Goal: Task Accomplishment & Management: Manage account settings

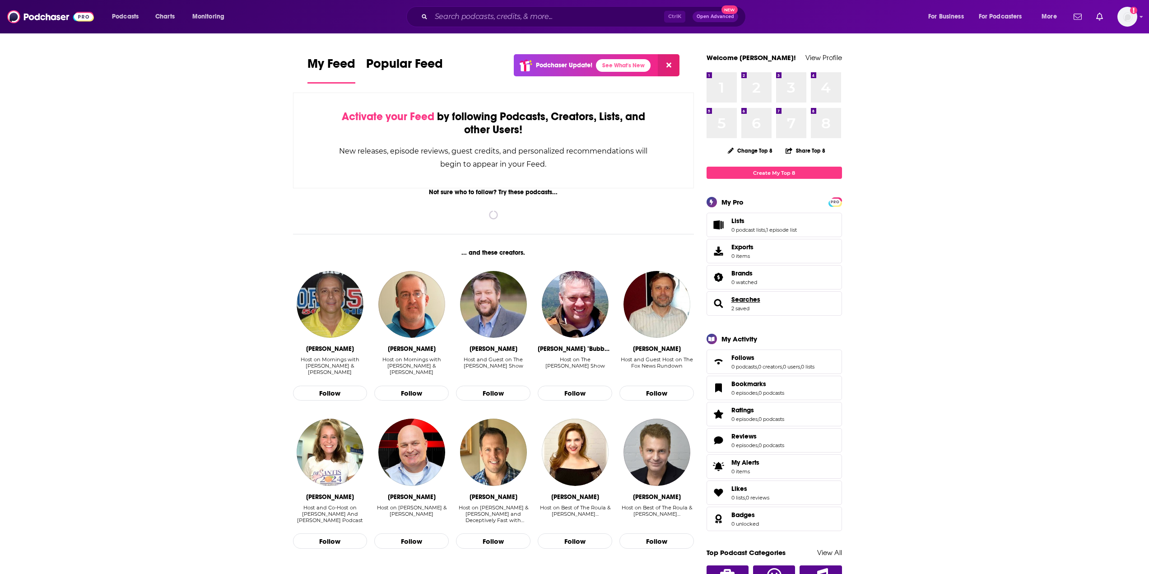
click at [734, 299] on span "Searches" at bounding box center [746, 299] width 29 height 8
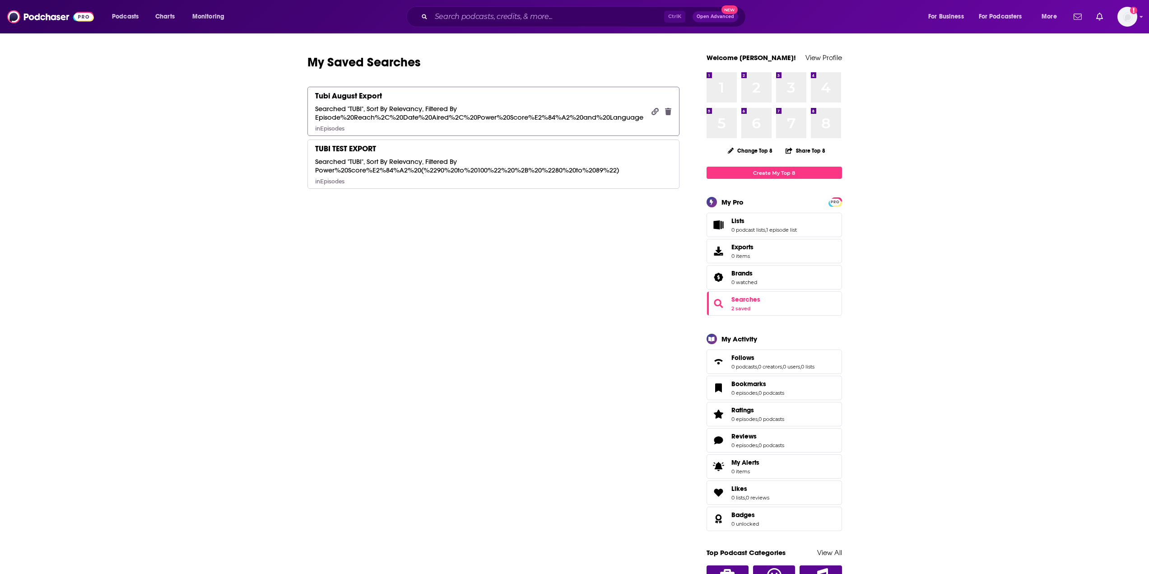
click at [355, 104] on div "Tubi August Export Searched "TUBI", Sort By Relevancy, Filtered By Episode%20Re…" at bounding box center [480, 111] width 330 height 41
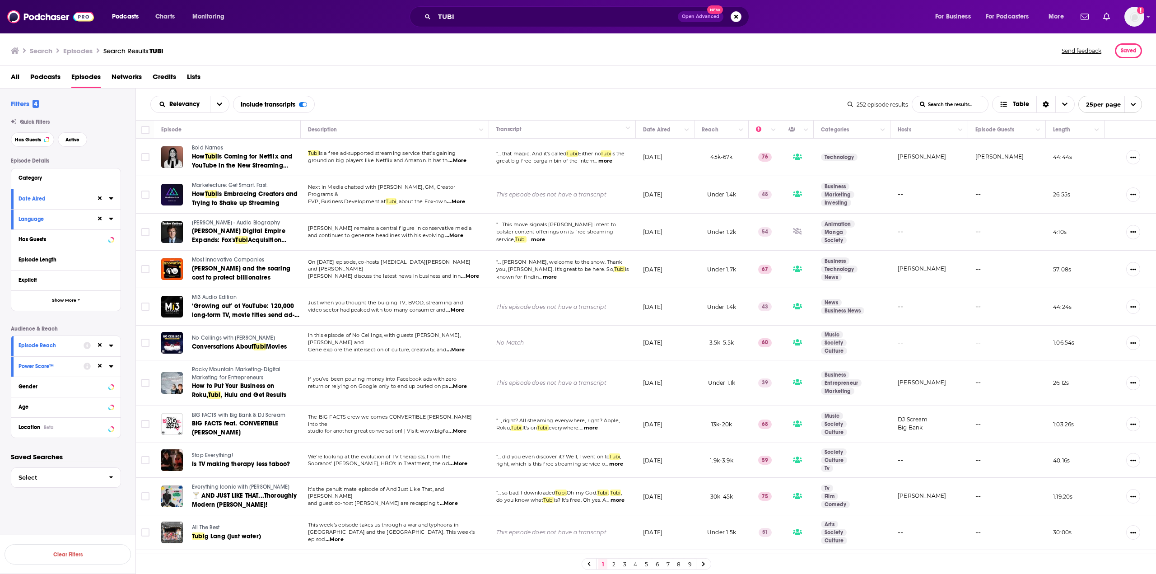
click at [107, 198] on div at bounding box center [104, 198] width 17 height 11
click at [112, 199] on icon at bounding box center [111, 198] width 5 height 7
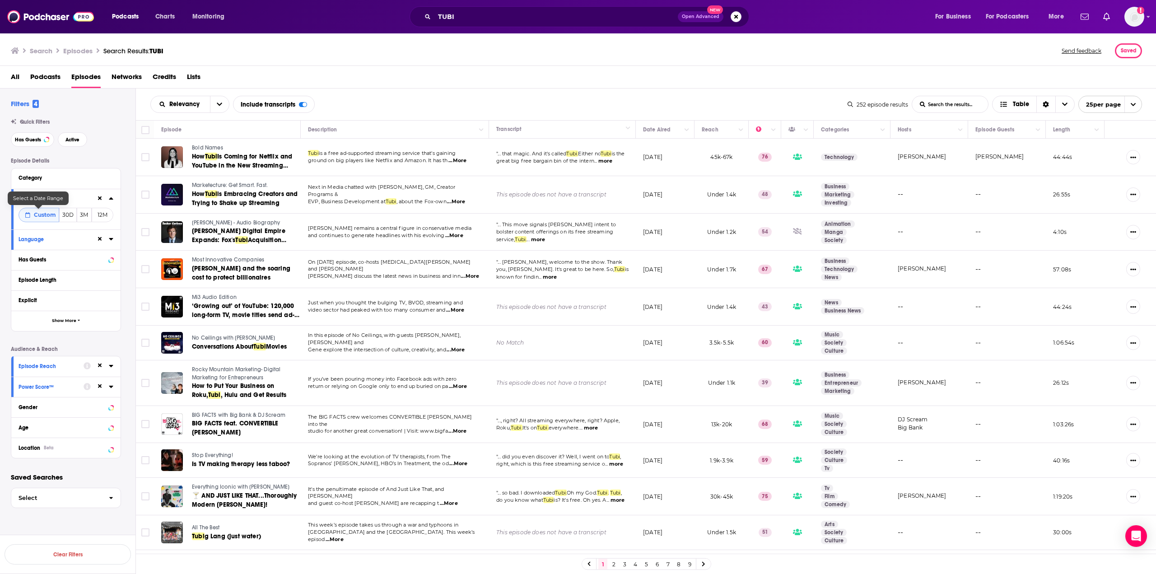
click at [40, 215] on span "Custom" at bounding box center [45, 214] width 22 height 7
select select "7"
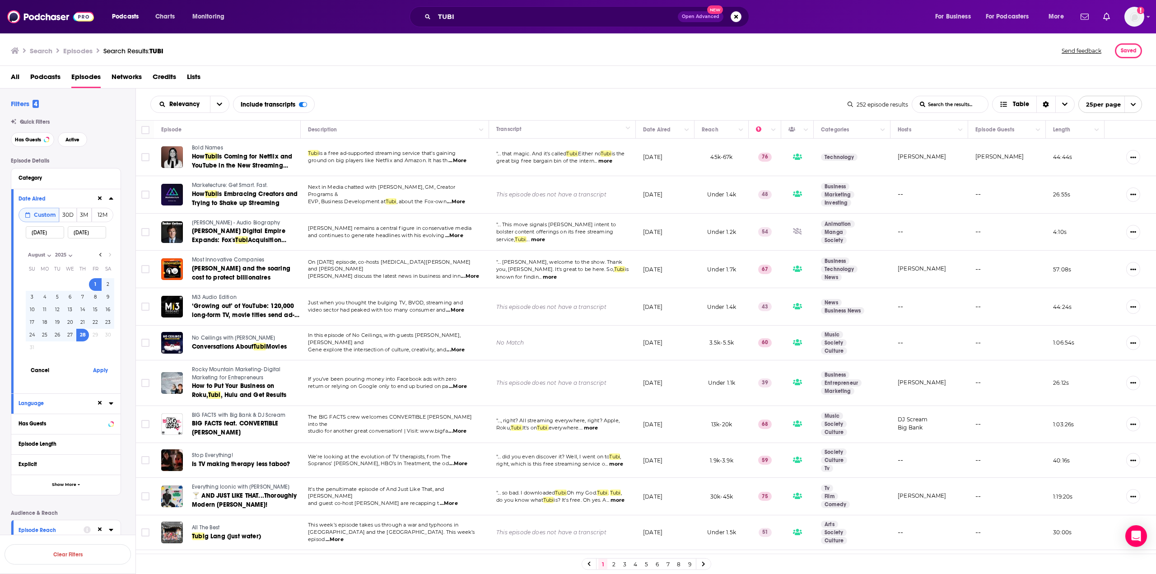
click at [100, 335] on tr "24 25 26 27 28 29 30" at bounding box center [70, 335] width 89 height 13
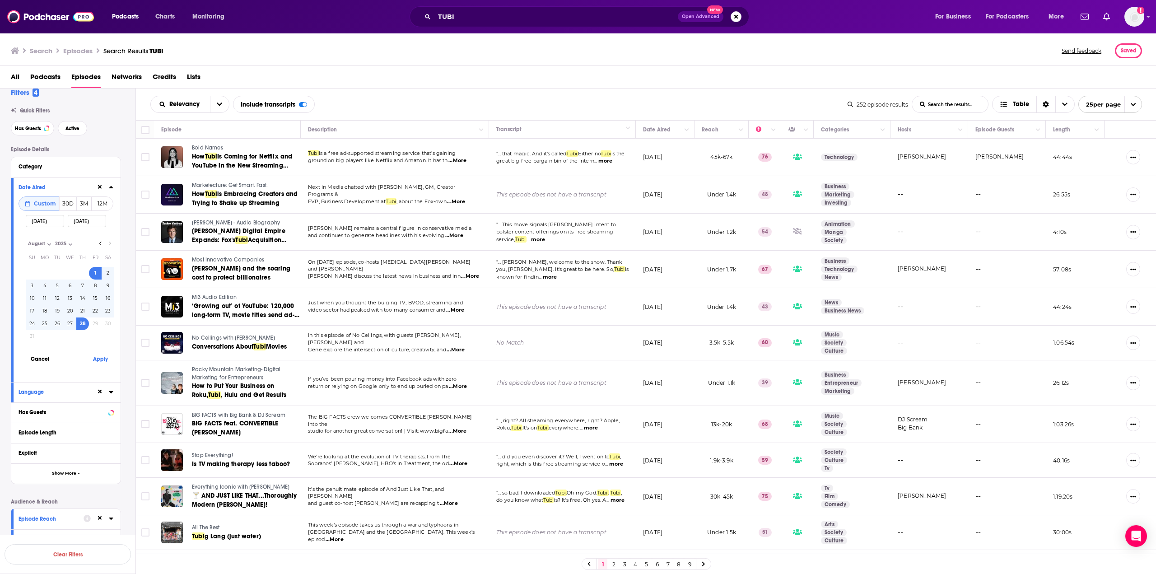
scroll to position [45, 0]
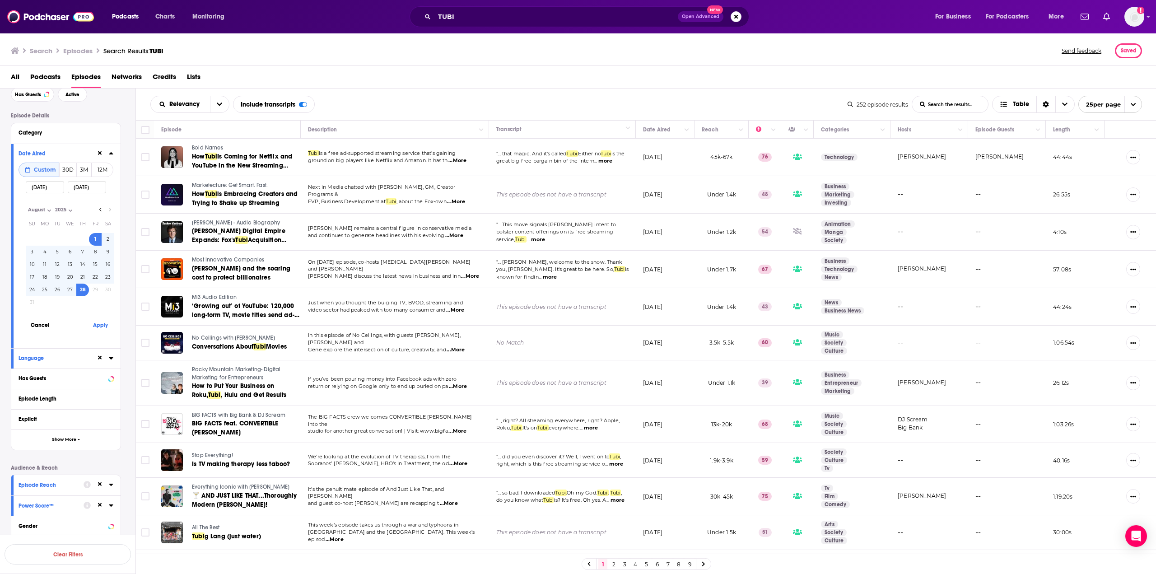
click at [86, 189] on input "[DATE]" at bounding box center [87, 187] width 38 height 12
type input "[DATE]"
click at [98, 328] on button "Apply" at bounding box center [100, 325] width 27 height 17
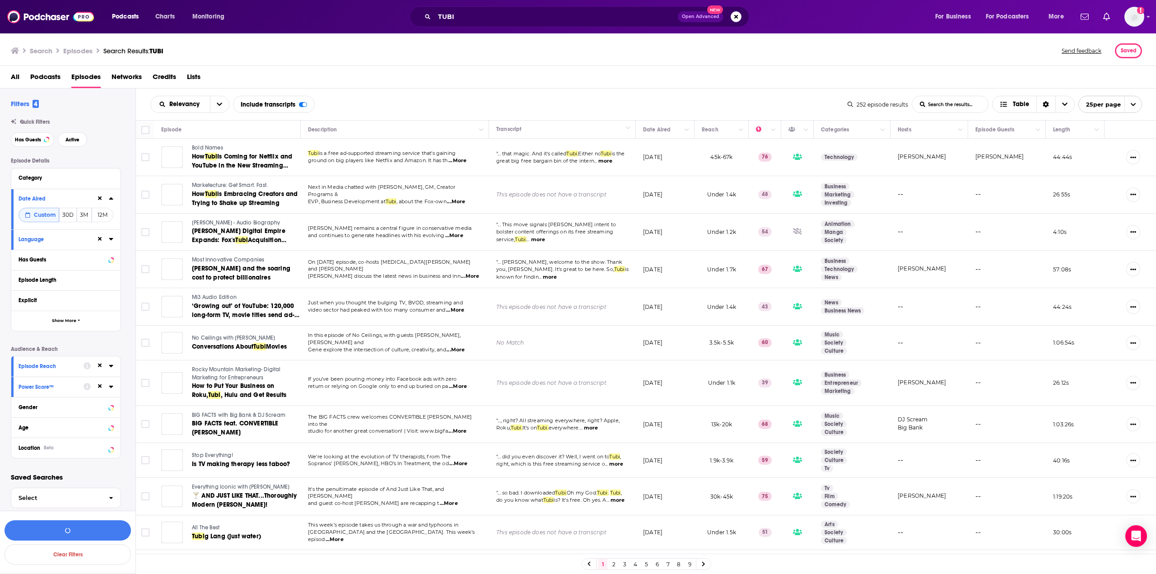
scroll to position [0, 0]
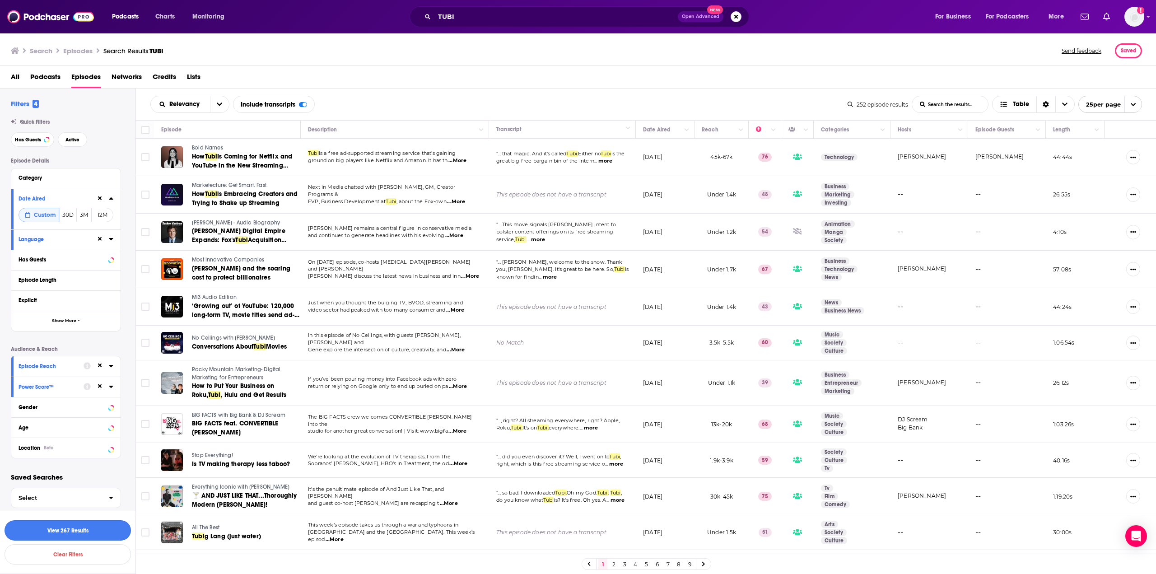
click at [88, 530] on button "View 267 Results" at bounding box center [68, 530] width 126 height 20
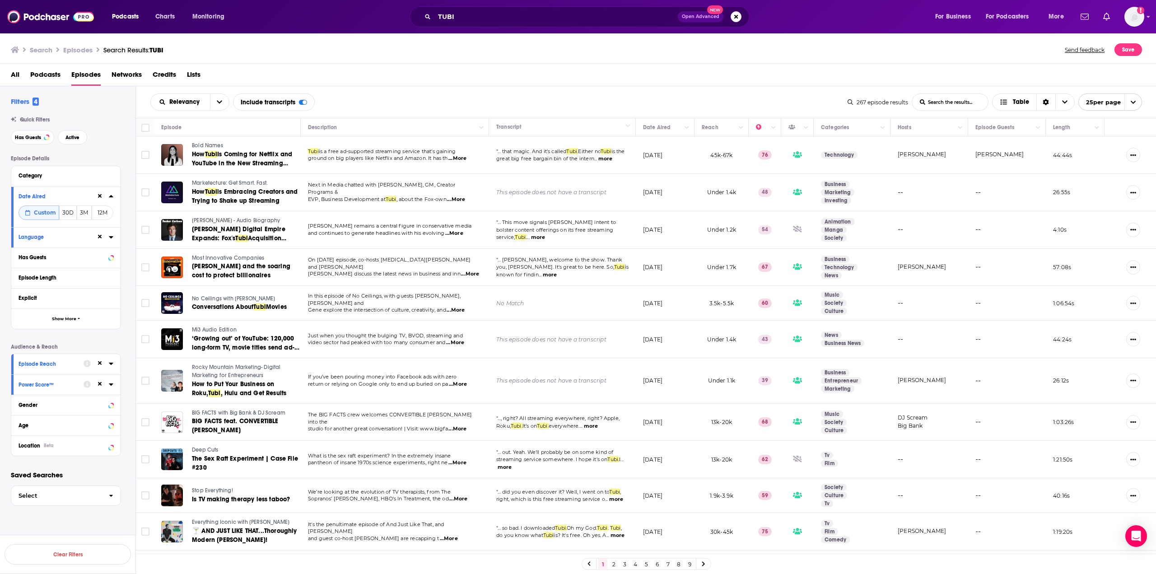
click at [111, 365] on icon at bounding box center [111, 363] width 5 height 7
click at [112, 398] on icon at bounding box center [111, 400] width 5 height 7
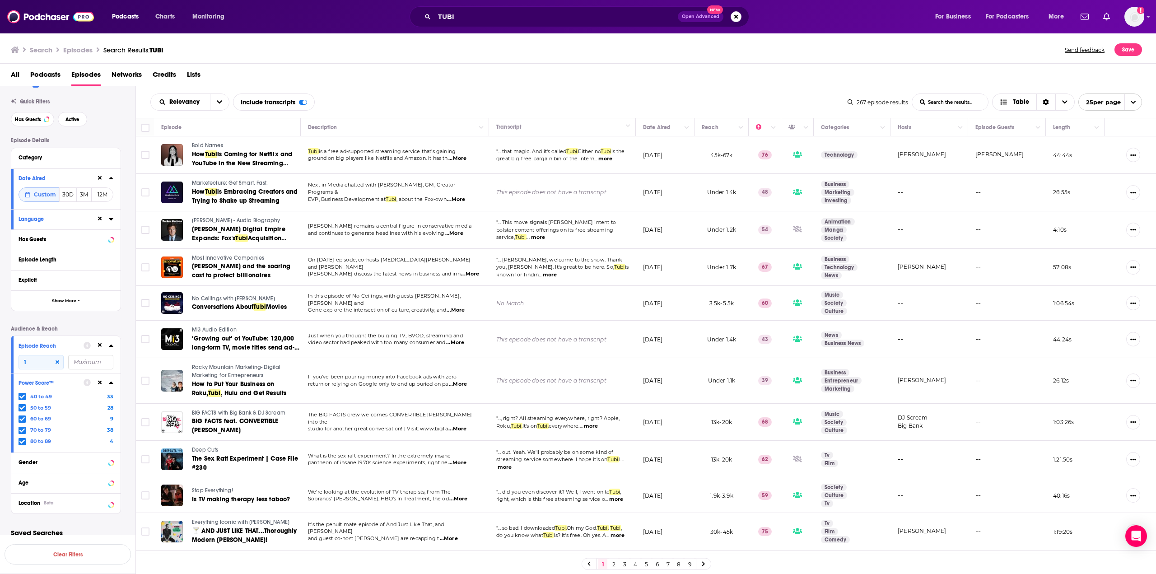
scroll to position [28, 0]
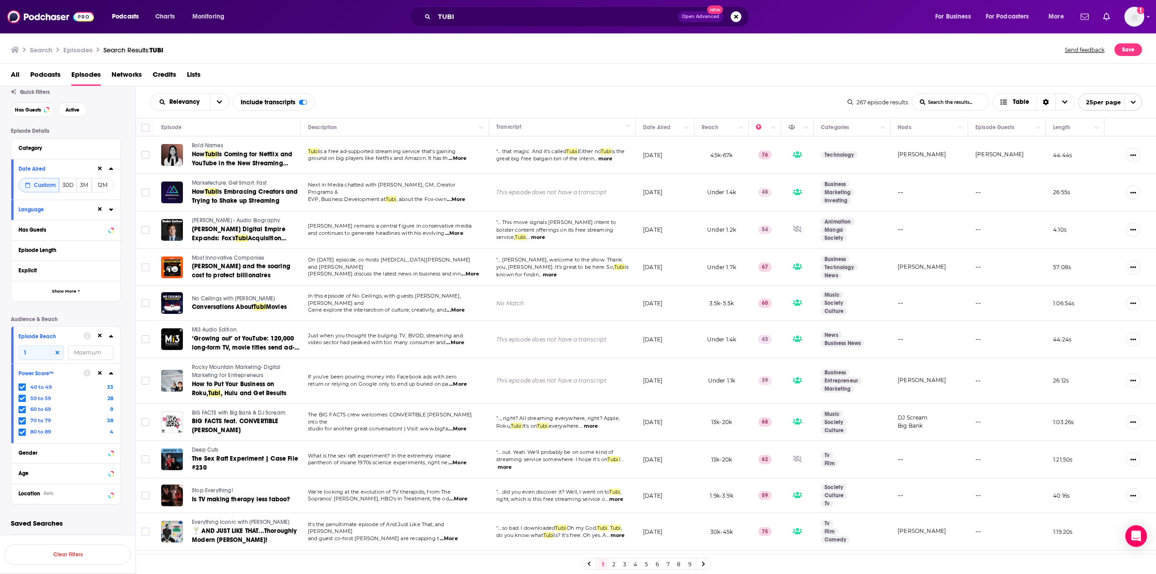
click at [110, 212] on icon at bounding box center [111, 209] width 5 height 7
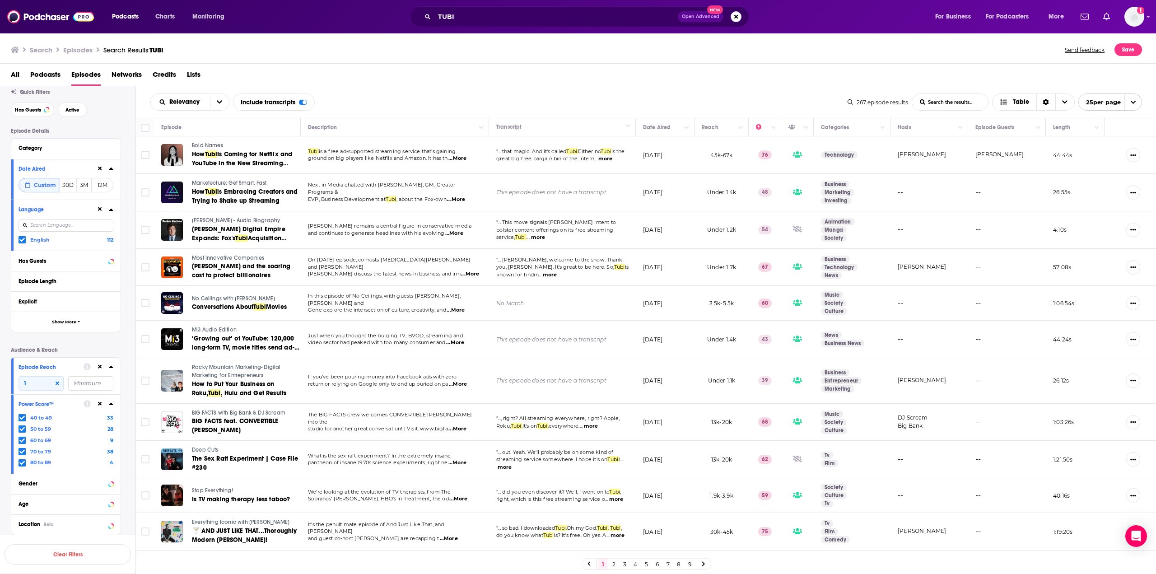
click at [110, 212] on icon at bounding box center [111, 209] width 5 height 7
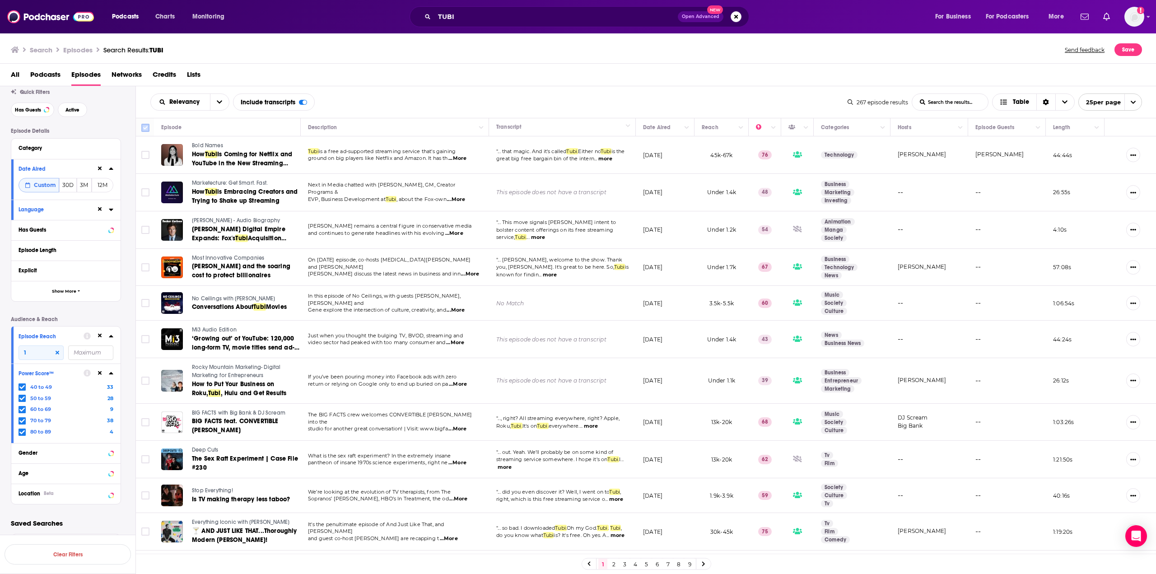
click at [146, 128] on input "Toggle select all" at bounding box center [145, 128] width 8 height 8
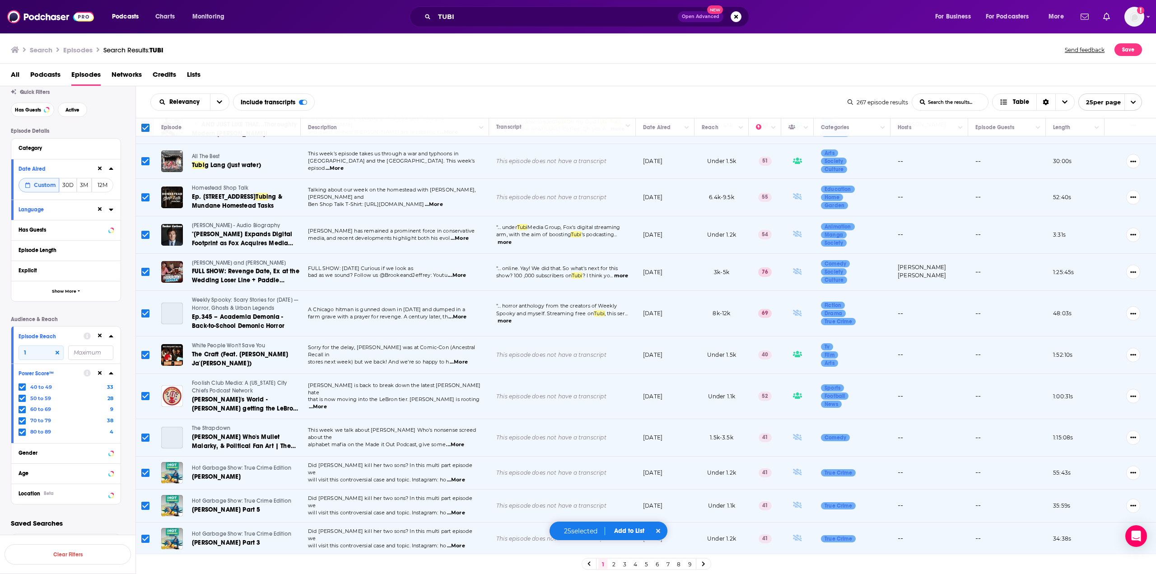
scroll to position [504, 0]
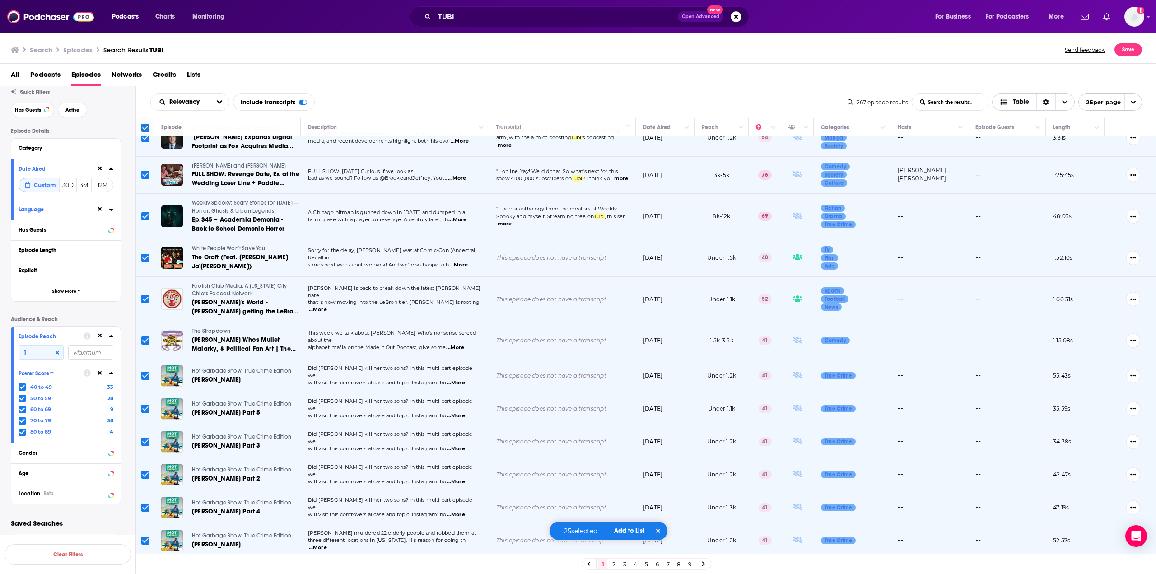
click at [1013, 105] on span "Table" at bounding box center [1021, 102] width 16 height 6
click at [1045, 103] on icon "Sort Direction" at bounding box center [1046, 102] width 6 height 6
click at [1017, 108] on span "Table" at bounding box center [1015, 102] width 44 height 15
click at [1132, 102] on icon "open menu" at bounding box center [1133, 102] width 5 height 3
click at [1105, 149] on button "100 per page" at bounding box center [1110, 148] width 63 height 14
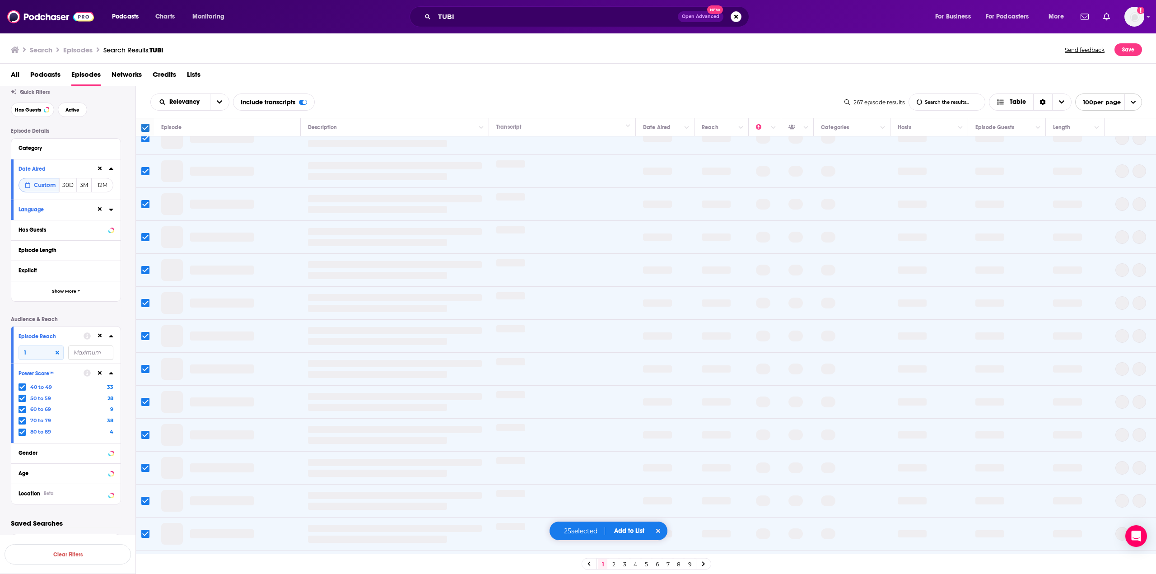
scroll to position [0, 0]
click at [149, 127] on input "Toggle select all" at bounding box center [145, 128] width 8 height 8
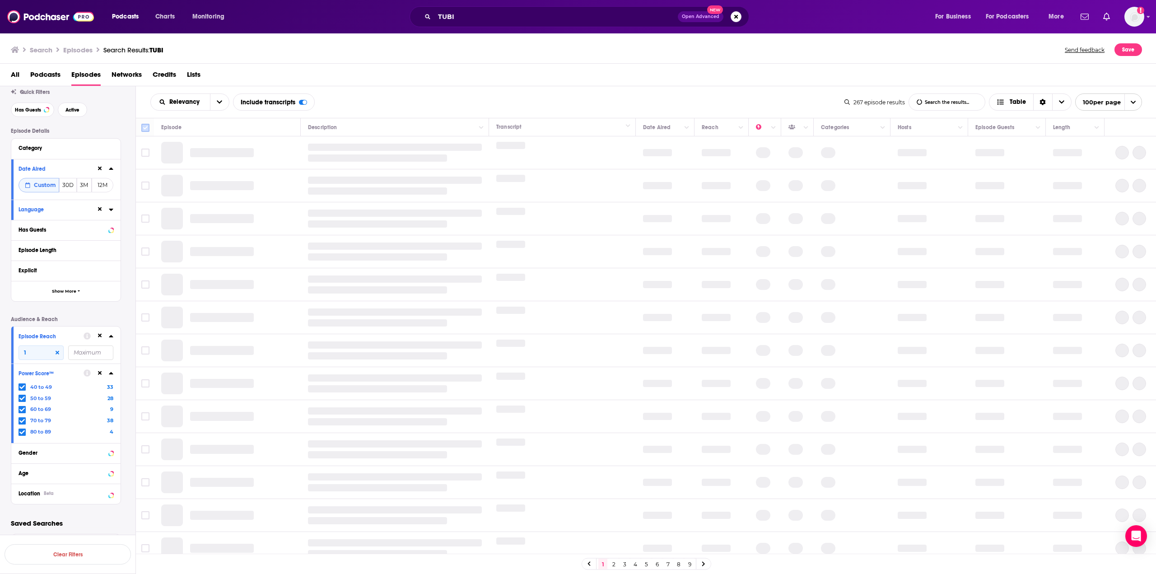
click at [148, 127] on input "Toggle select all" at bounding box center [145, 128] width 8 height 8
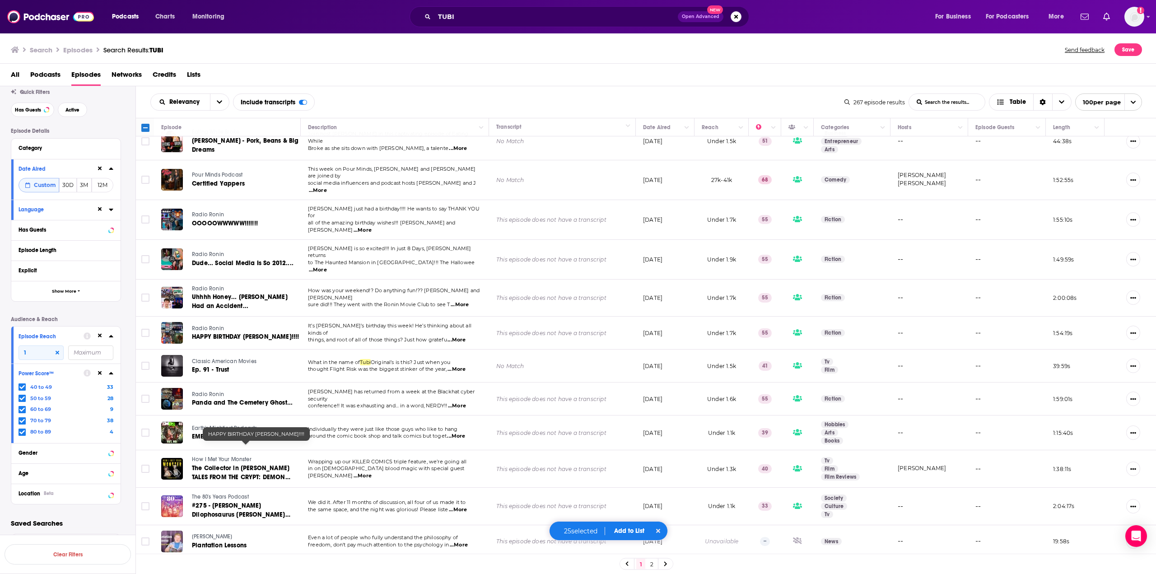
scroll to position [858, 0]
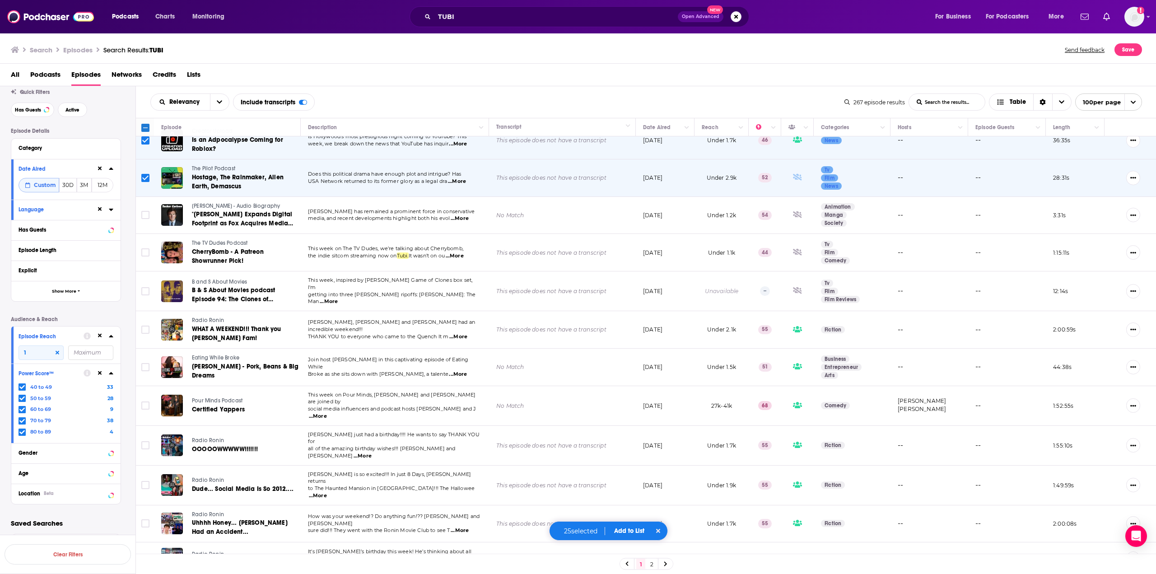
click at [142, 126] on input "Toggle select all" at bounding box center [145, 128] width 8 height 8
click at [143, 126] on input "Toggle select all" at bounding box center [145, 128] width 8 height 8
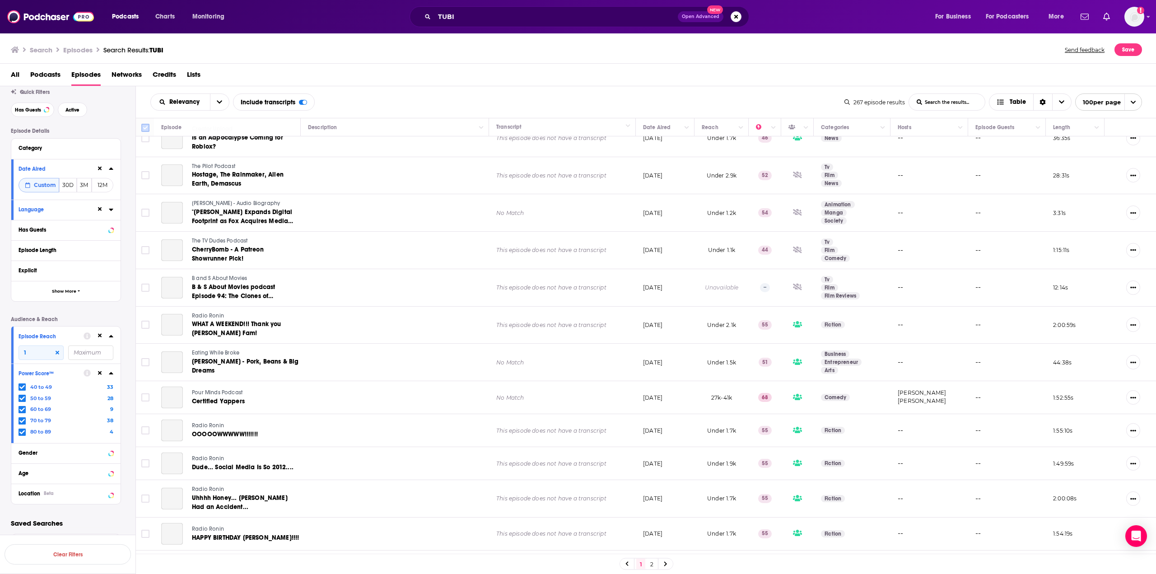
click at [145, 126] on input "Toggle select all" at bounding box center [145, 128] width 8 height 8
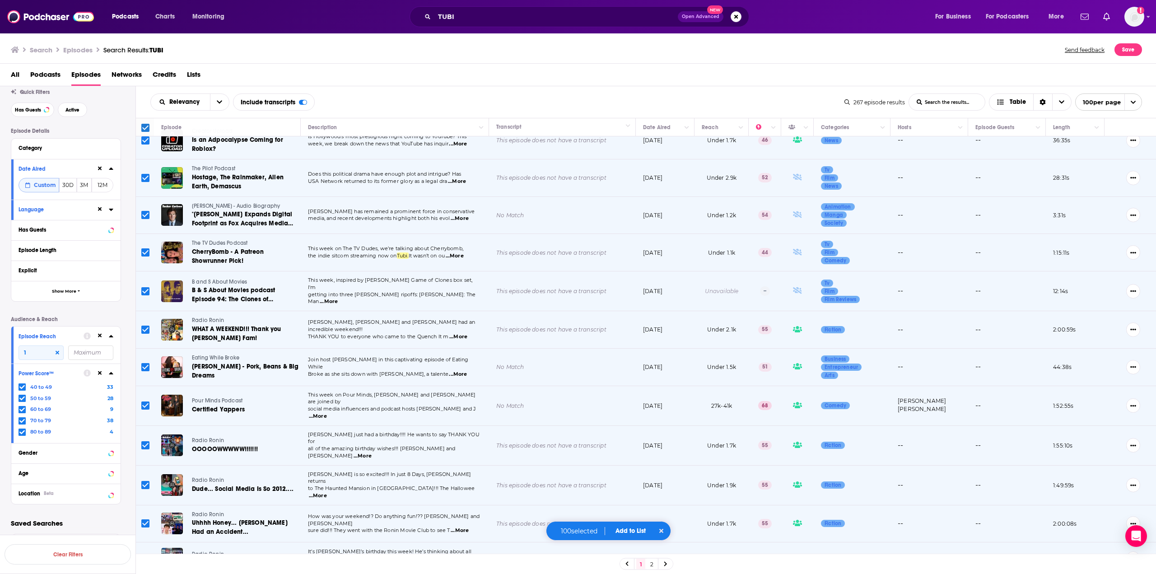
scroll to position [1129, 0]
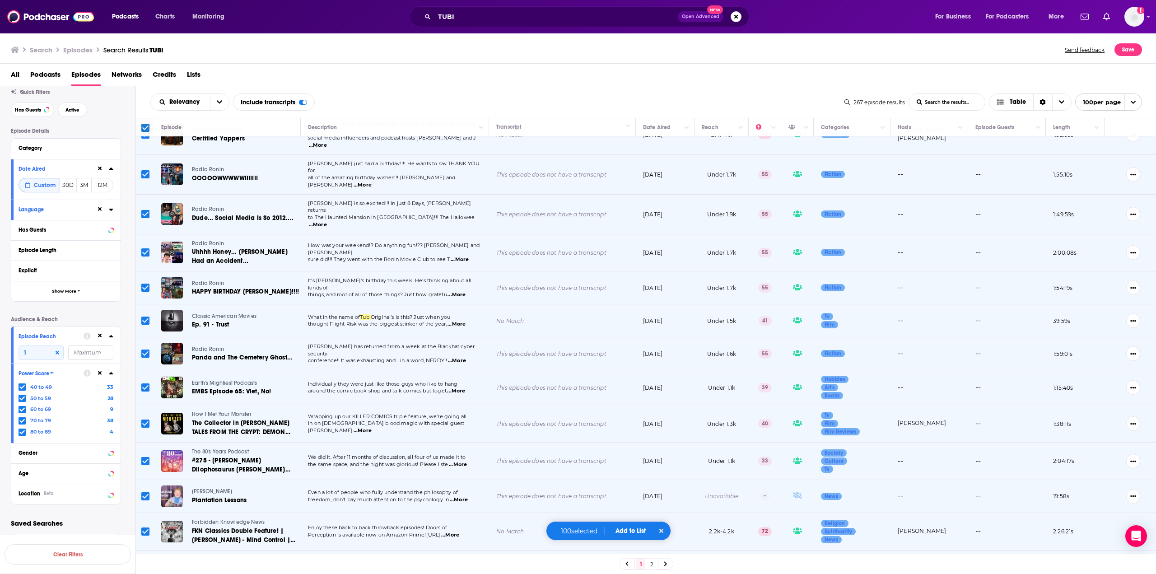
click at [630, 531] on span "Add to List" at bounding box center [631, 531] width 30 height 8
click at [627, 501] on button "Add Episodes" at bounding box center [625, 497] width 49 height 17
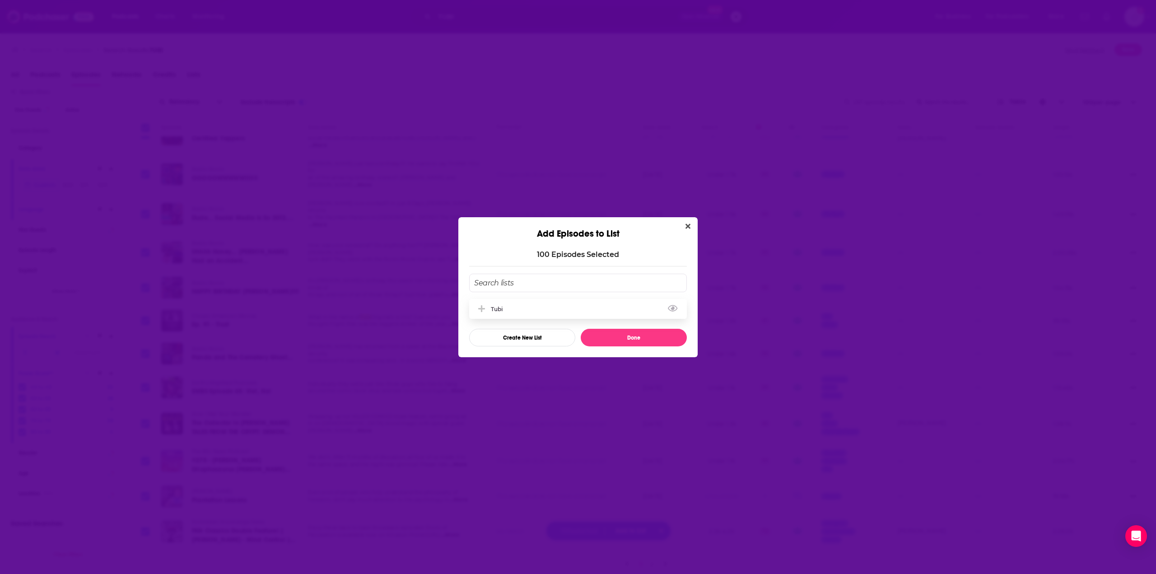
click at [528, 311] on div "Tubi" at bounding box center [578, 309] width 218 height 20
click at [485, 309] on button "Add Episode To List" at bounding box center [483, 308] width 16 height 9
click at [627, 339] on button "Done" at bounding box center [634, 338] width 106 height 18
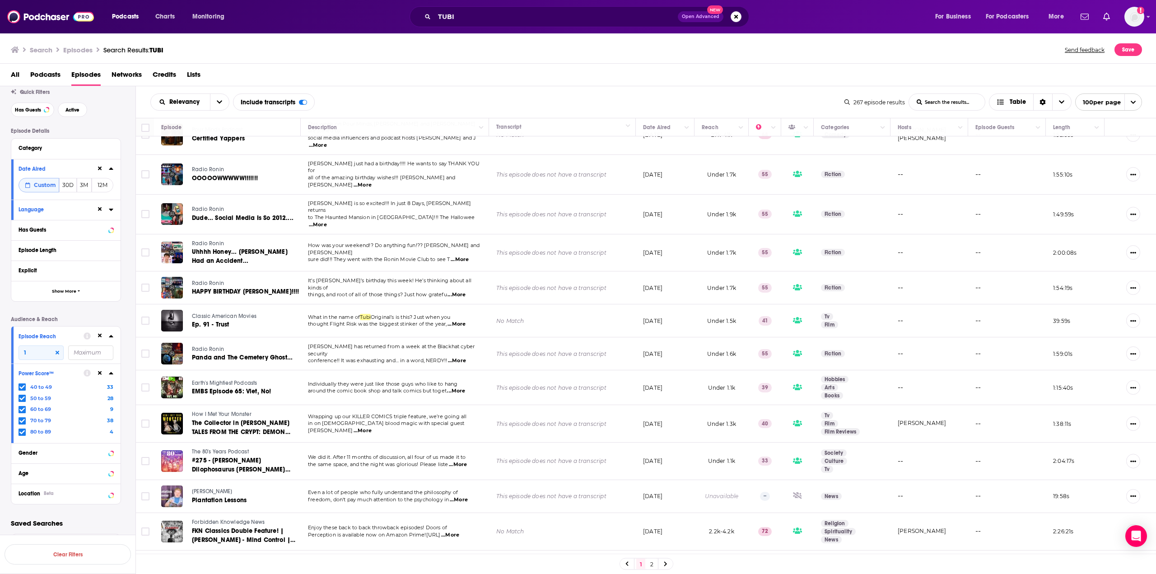
click at [667, 566] on icon at bounding box center [666, 563] width 4 height 5
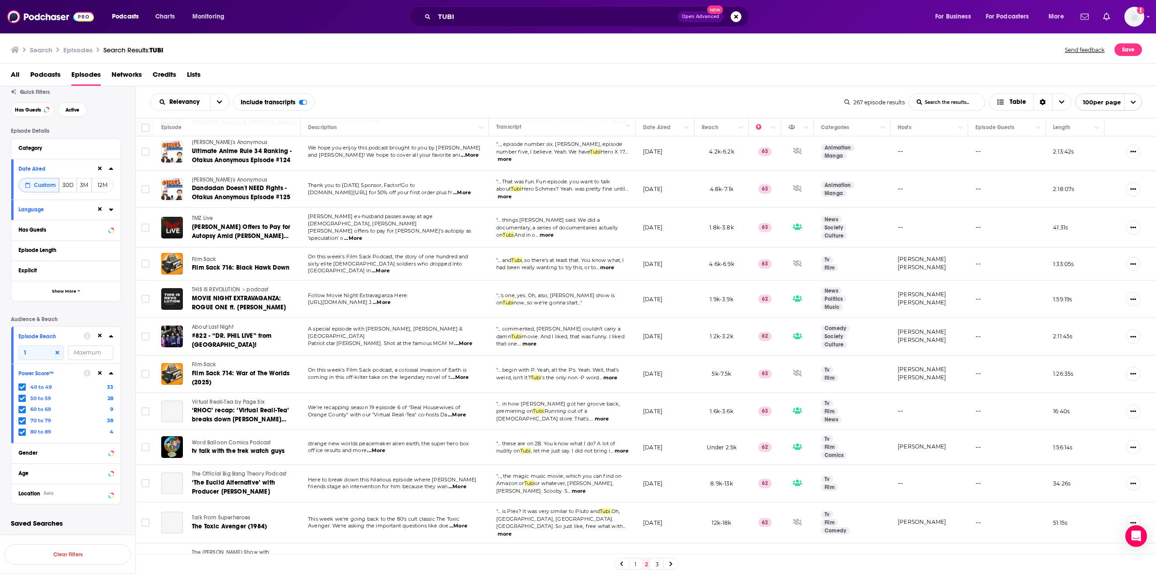
scroll to position [3281, 0]
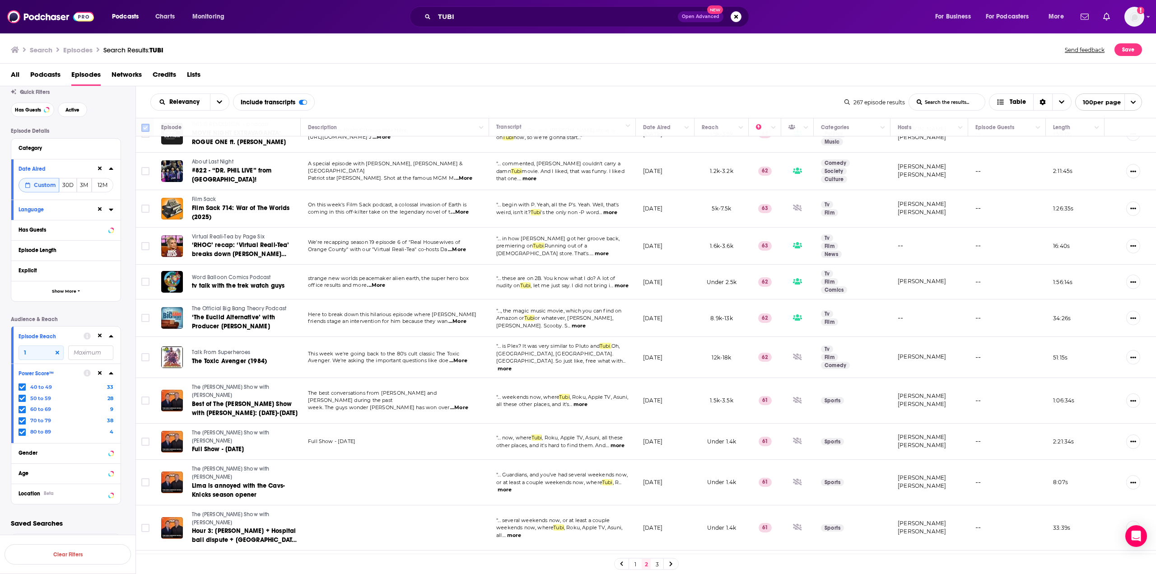
click at [148, 132] on icon at bounding box center [145, 127] width 11 height 11
click at [148, 129] on input "Toggle select all" at bounding box center [145, 128] width 8 height 8
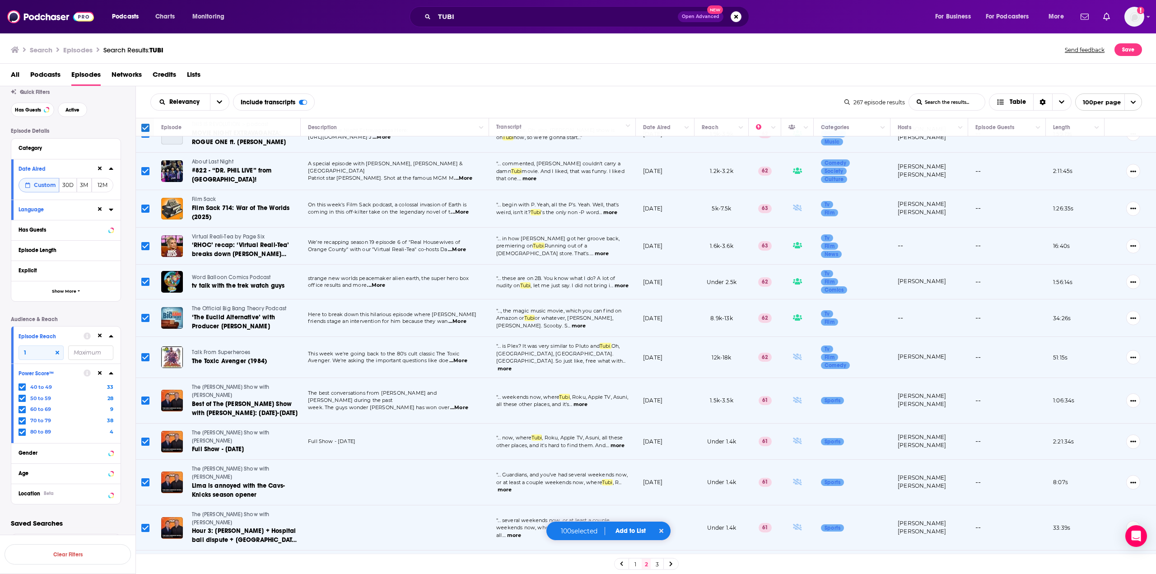
click at [634, 530] on span "Add to List" at bounding box center [631, 531] width 30 height 8
click at [627, 494] on button "Add Episodes" at bounding box center [625, 497] width 49 height 17
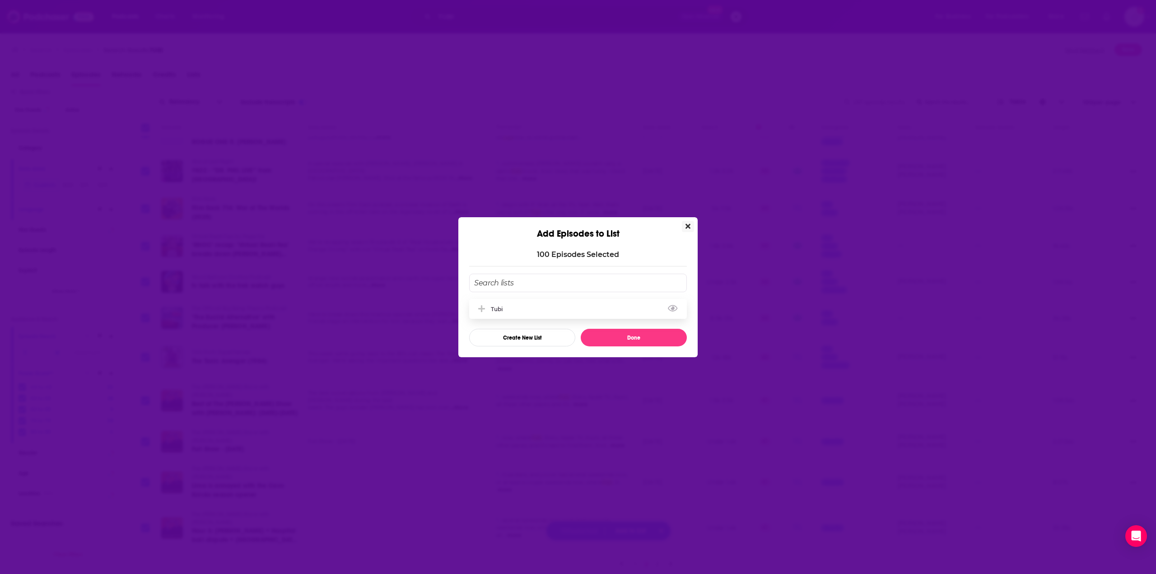
click at [478, 309] on icon "Add Episode To List" at bounding box center [481, 308] width 7 height 7
click at [648, 339] on button "Done" at bounding box center [634, 338] width 106 height 18
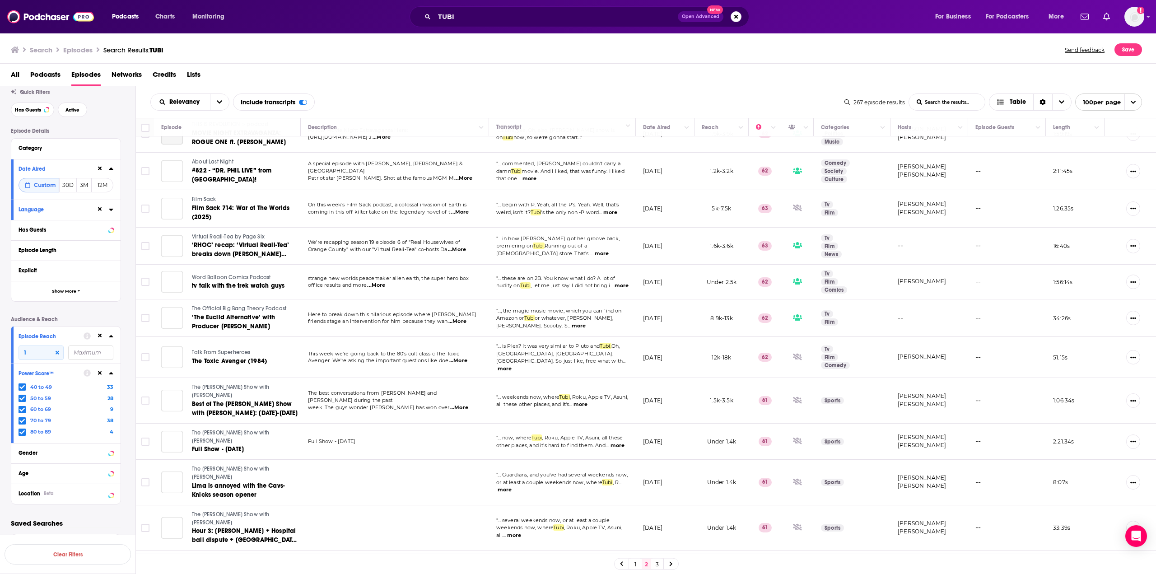
checkbox input "false"
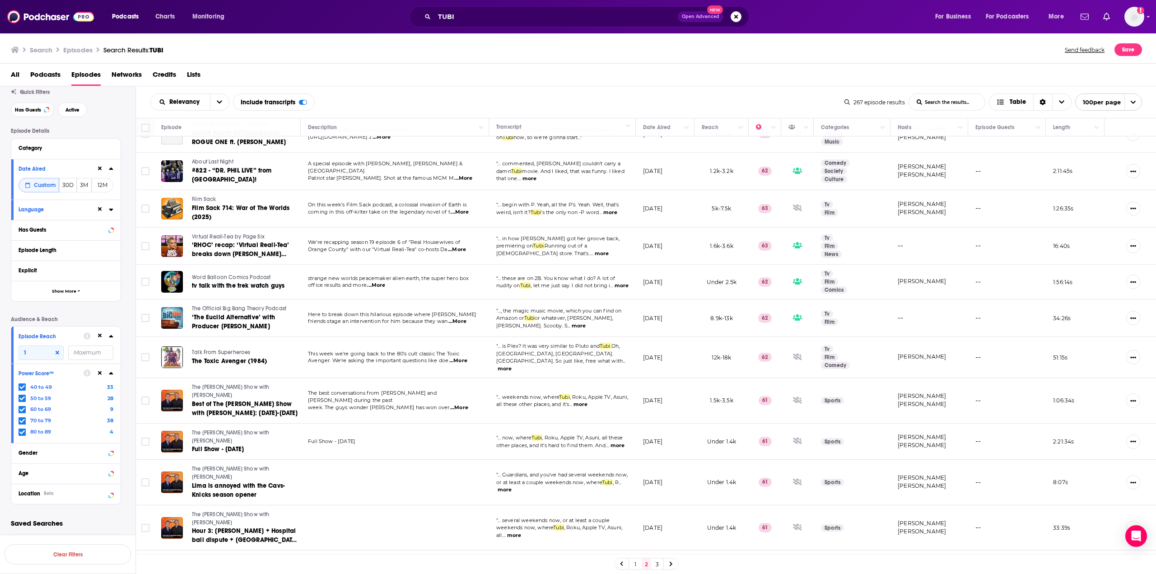
click at [637, 566] on link "1" at bounding box center [635, 564] width 9 height 11
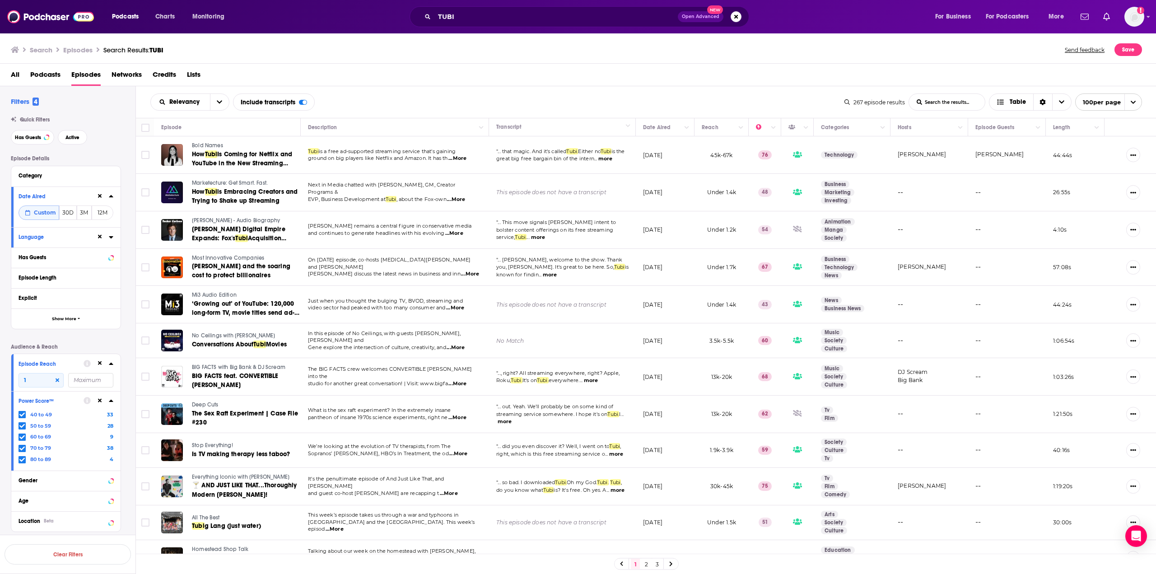
click at [849, 103] on icon at bounding box center [846, 101] width 5 height 5
click at [846, 103] on icon at bounding box center [846, 101] width 5 height 5
click at [109, 197] on icon at bounding box center [111, 195] width 5 height 7
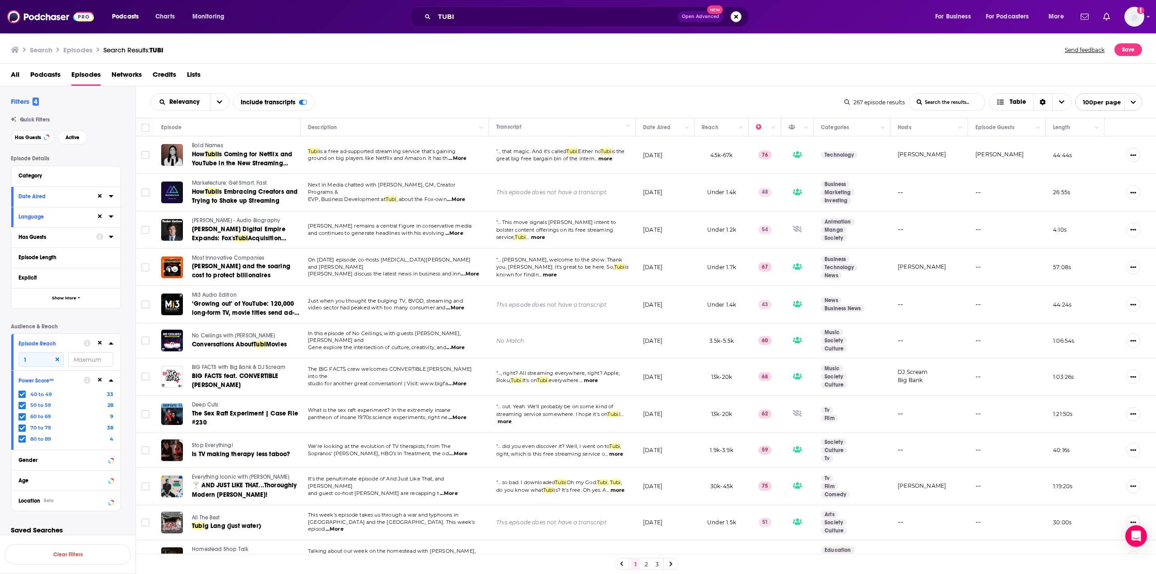
click at [112, 197] on icon at bounding box center [111, 195] width 5 height 7
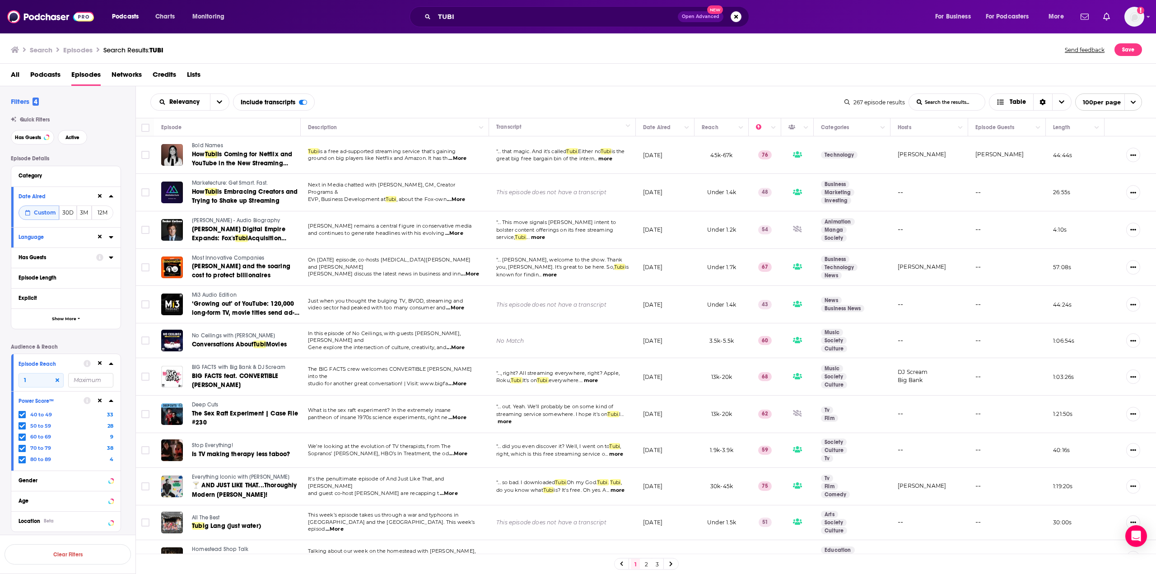
click at [42, 213] on span "Custom" at bounding box center [45, 212] width 22 height 7
select select "7"
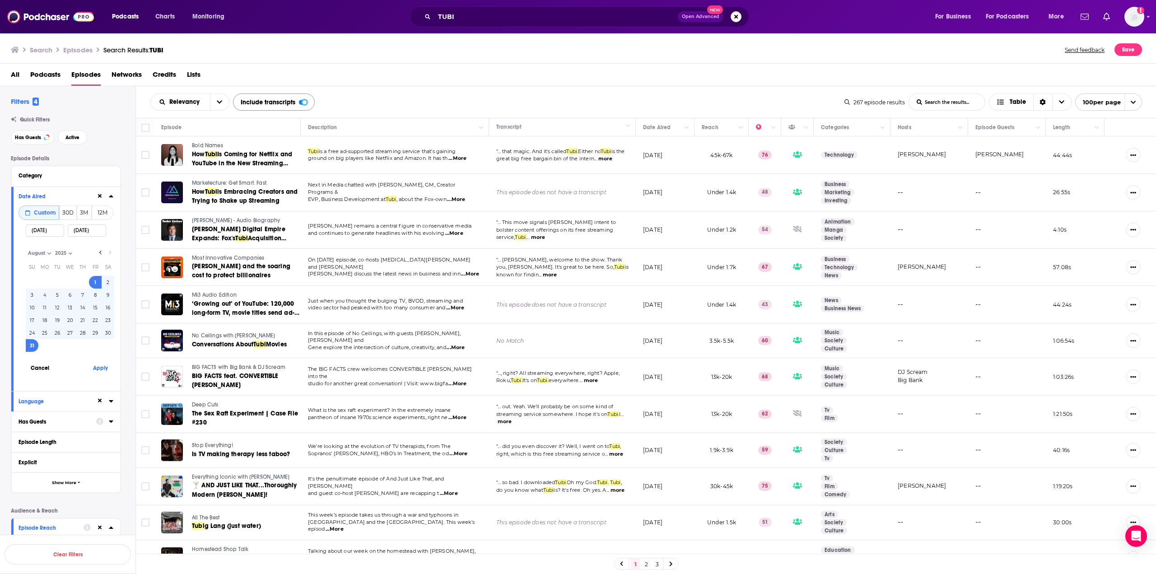
click at [305, 103] on div at bounding box center [305, 102] width 4 height 4
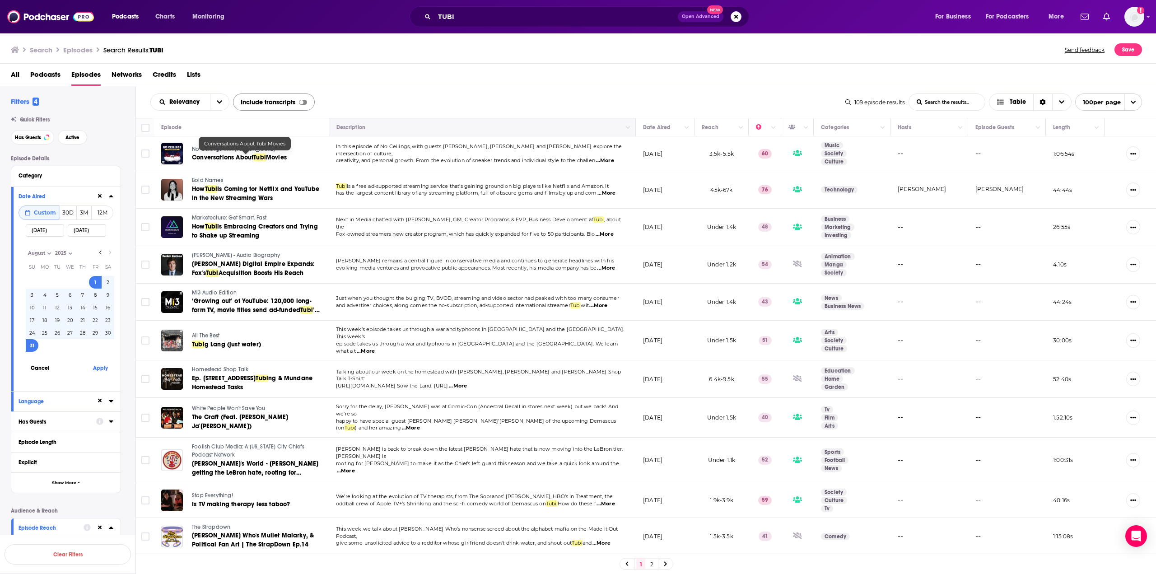
drag, startPoint x: 142, startPoint y: 128, endPoint x: 383, endPoint y: 135, distance: 240.8
click at [142, 128] on input "Toggle select all" at bounding box center [145, 128] width 8 height 8
checkbox input "true"
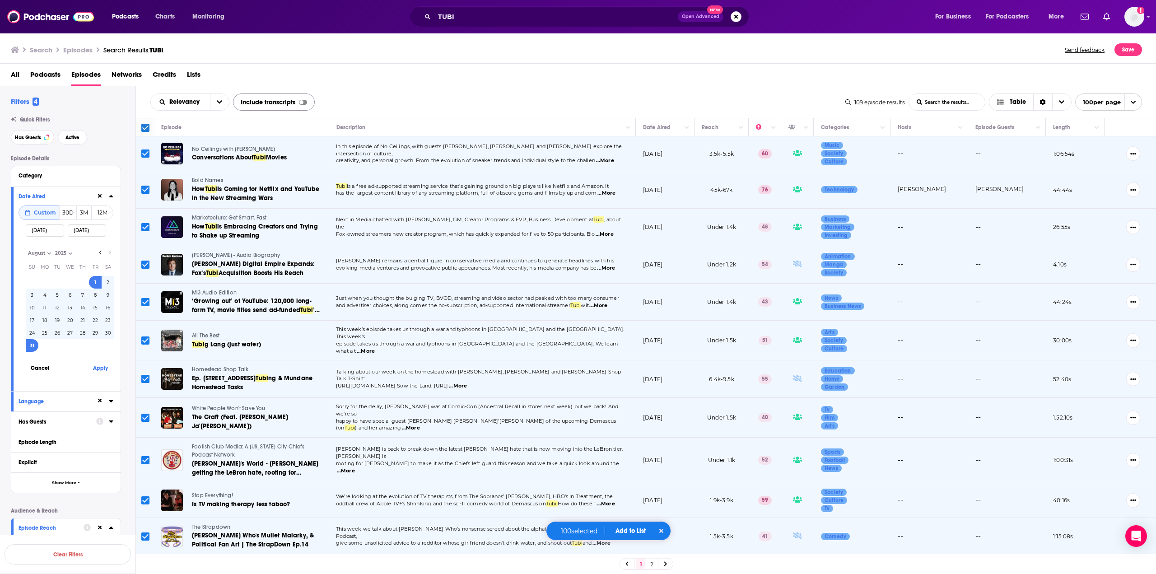
click at [635, 529] on span "Add to List" at bounding box center [631, 531] width 30 height 8
click at [616, 494] on button "Add Episodes" at bounding box center [625, 497] width 49 height 17
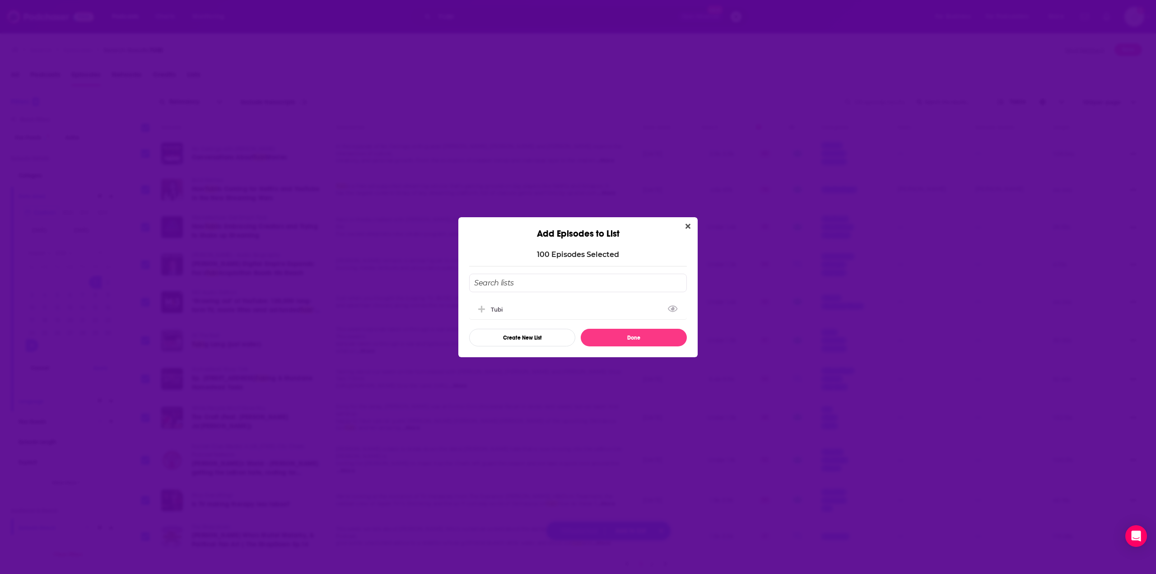
click at [526, 278] on input "Add Episode To List" at bounding box center [578, 283] width 218 height 19
type input "TUBI AUGUST"
click at [542, 333] on button "Create New List" at bounding box center [522, 338] width 106 height 18
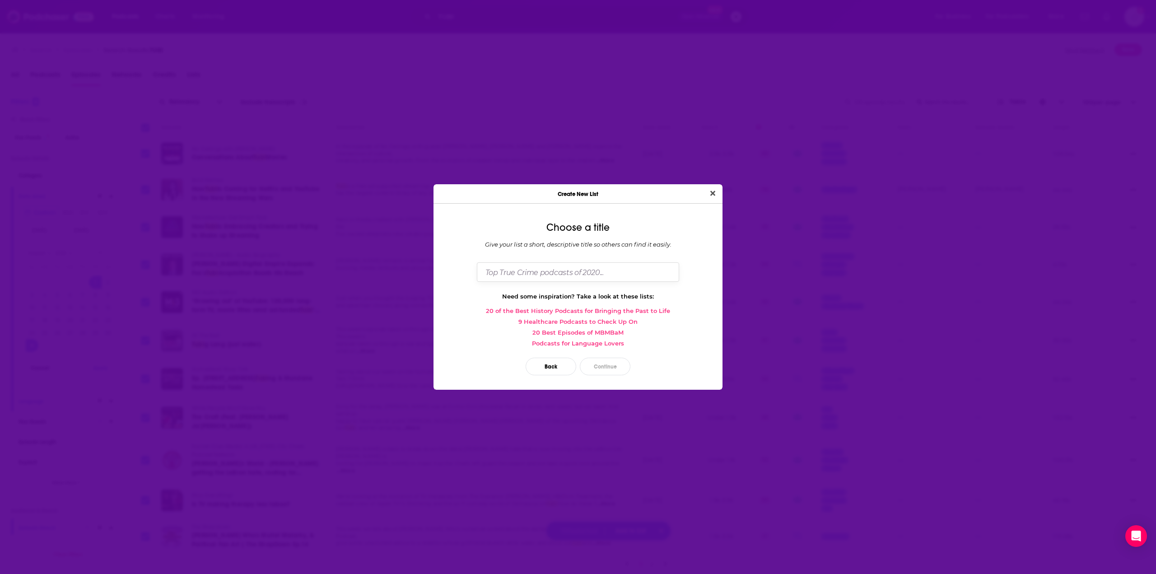
click at [555, 278] on input "Dialog" at bounding box center [578, 271] width 202 height 19
type input "TUBI AUGUST EXPORT"
click at [606, 362] on button "Continue" at bounding box center [605, 367] width 51 height 18
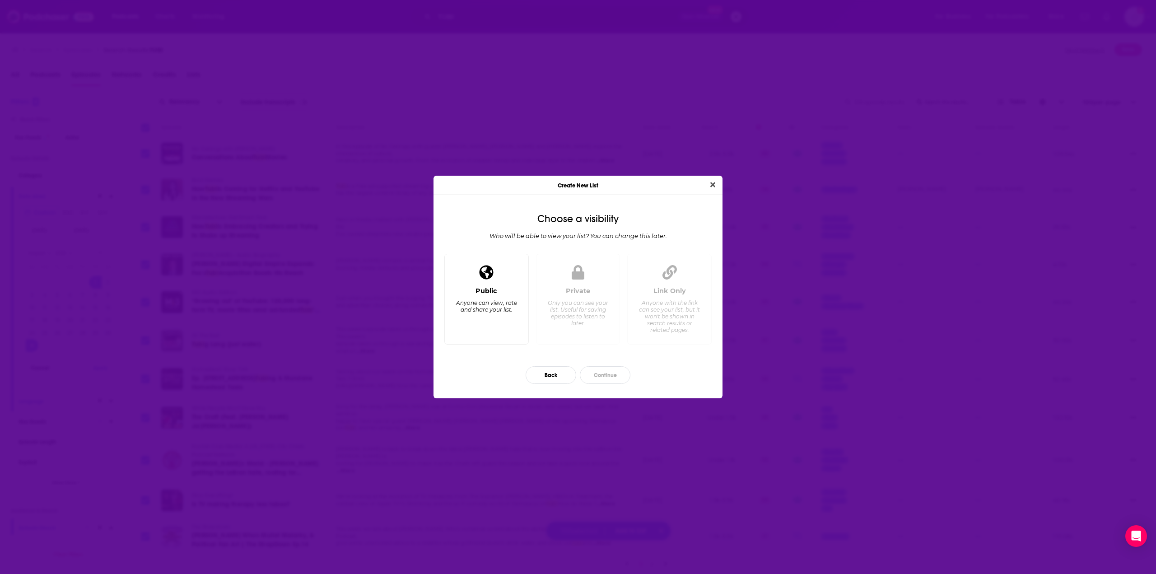
click at [457, 301] on div "Anyone can view, rate and share your list." at bounding box center [487, 306] width 62 height 14
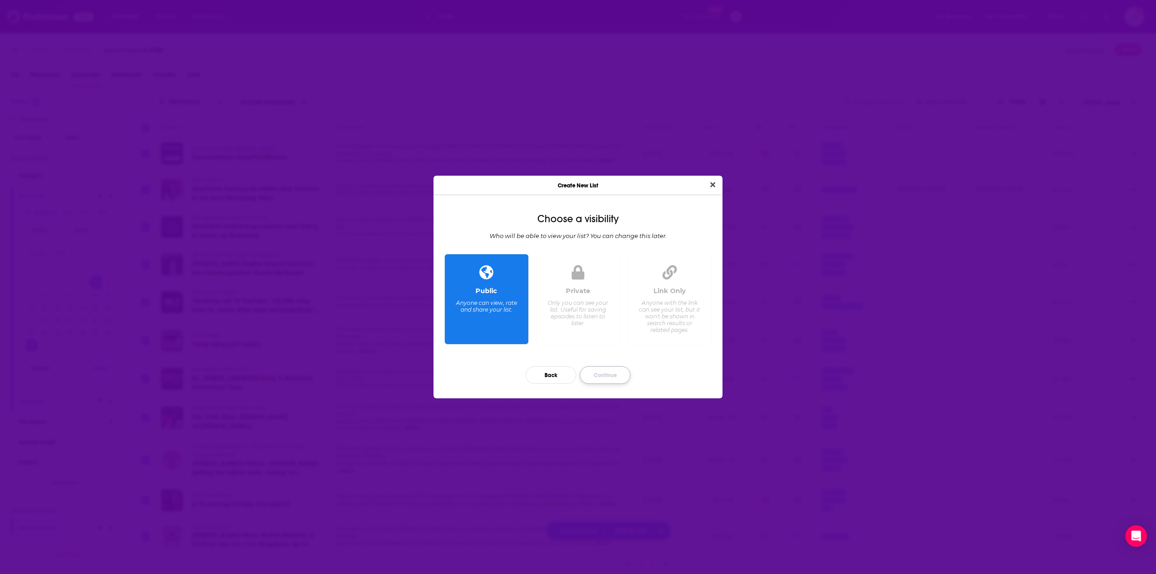
click at [601, 378] on button "Continue" at bounding box center [605, 375] width 51 height 18
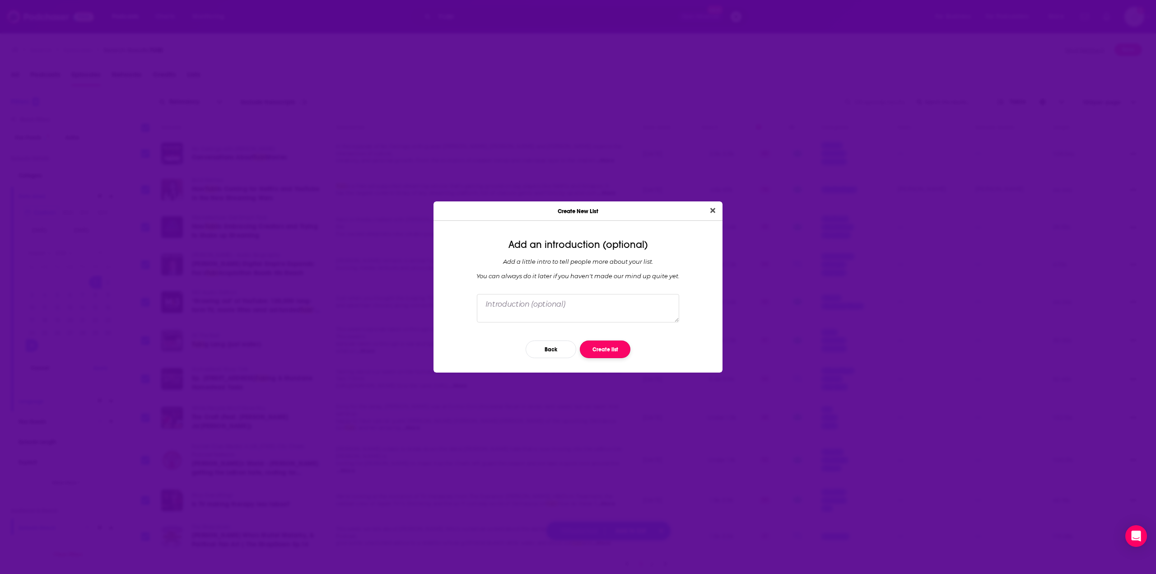
click at [603, 352] on button "Create list" at bounding box center [605, 350] width 51 height 18
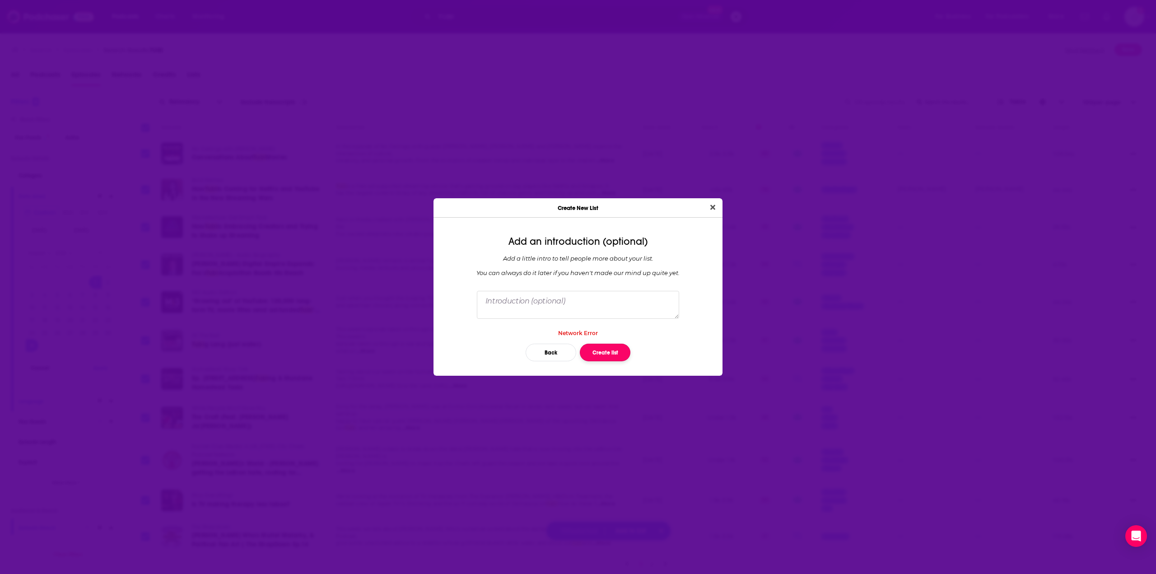
click at [597, 360] on button "Create list" at bounding box center [605, 353] width 51 height 18
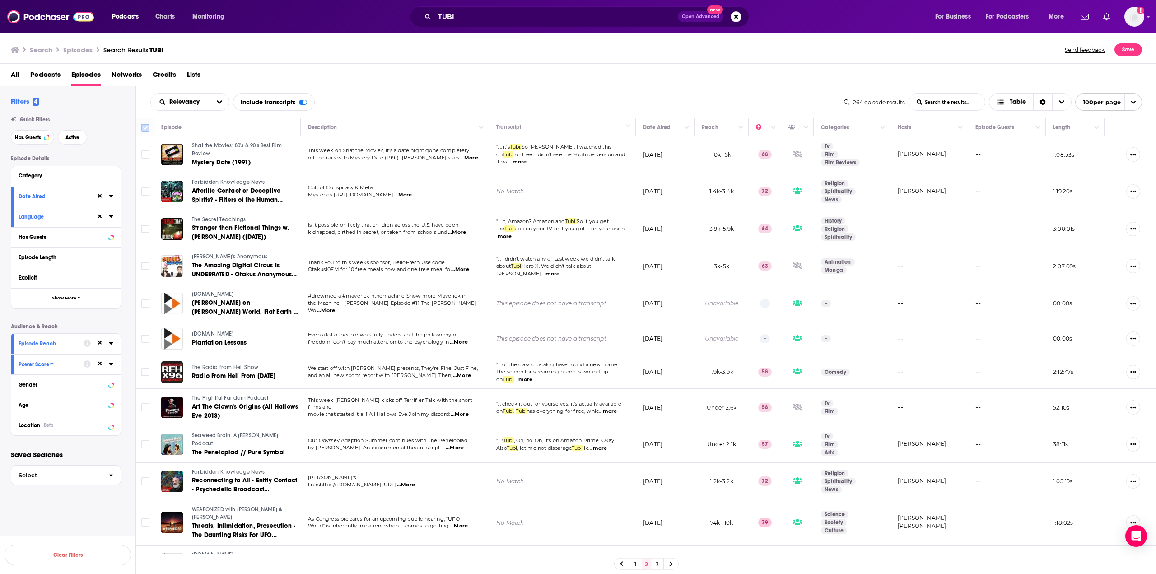
click at [149, 126] on input "Toggle select all" at bounding box center [145, 128] width 8 height 8
checkbox input "true"
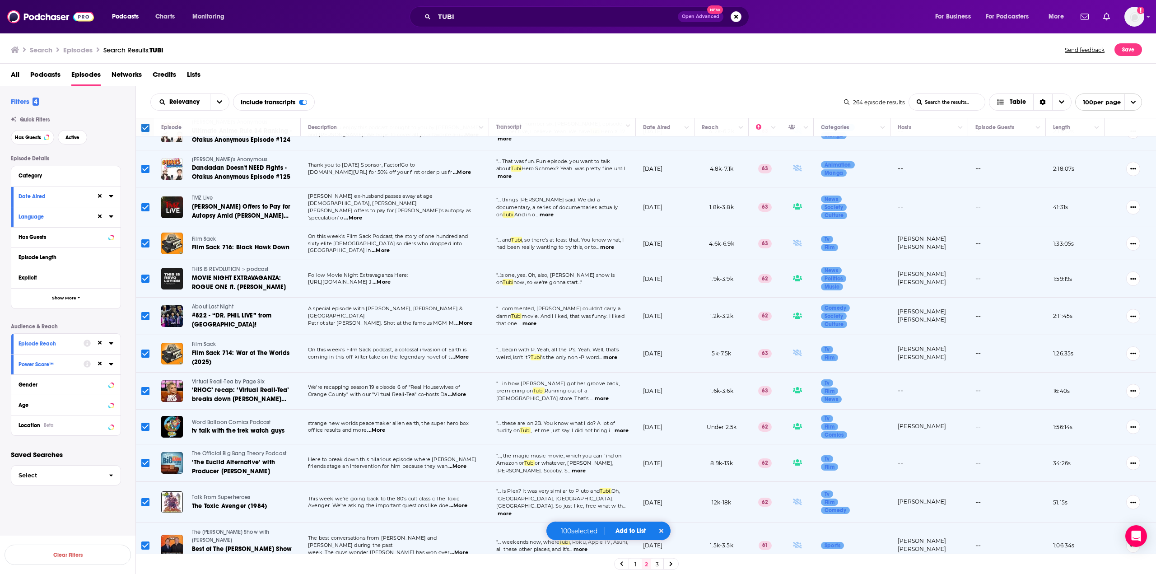
scroll to position [2966, 0]
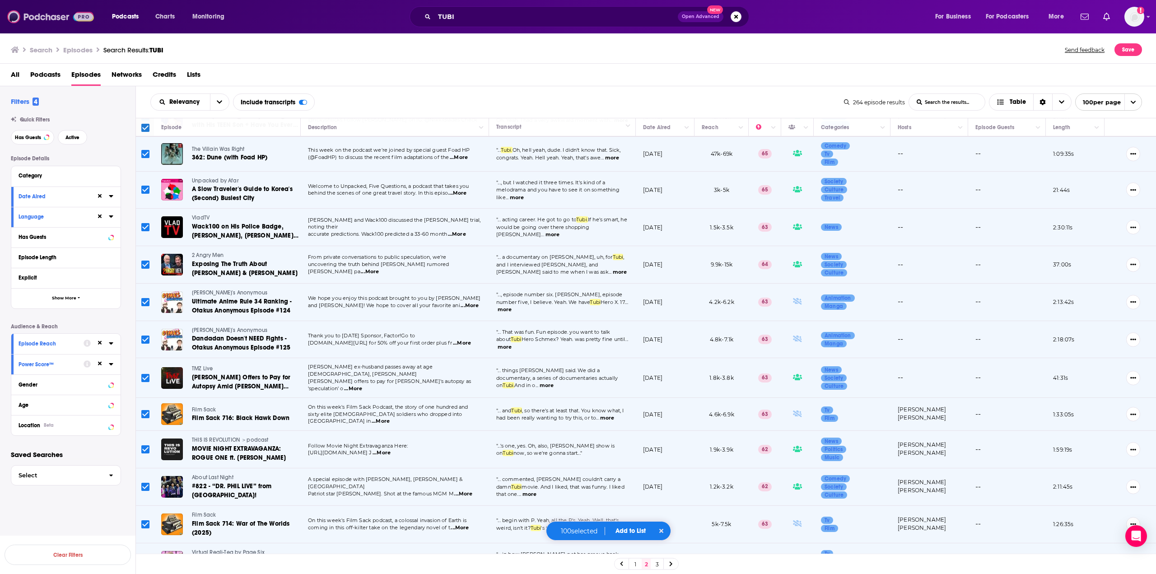
click at [31, 13] on img at bounding box center [50, 16] width 87 height 17
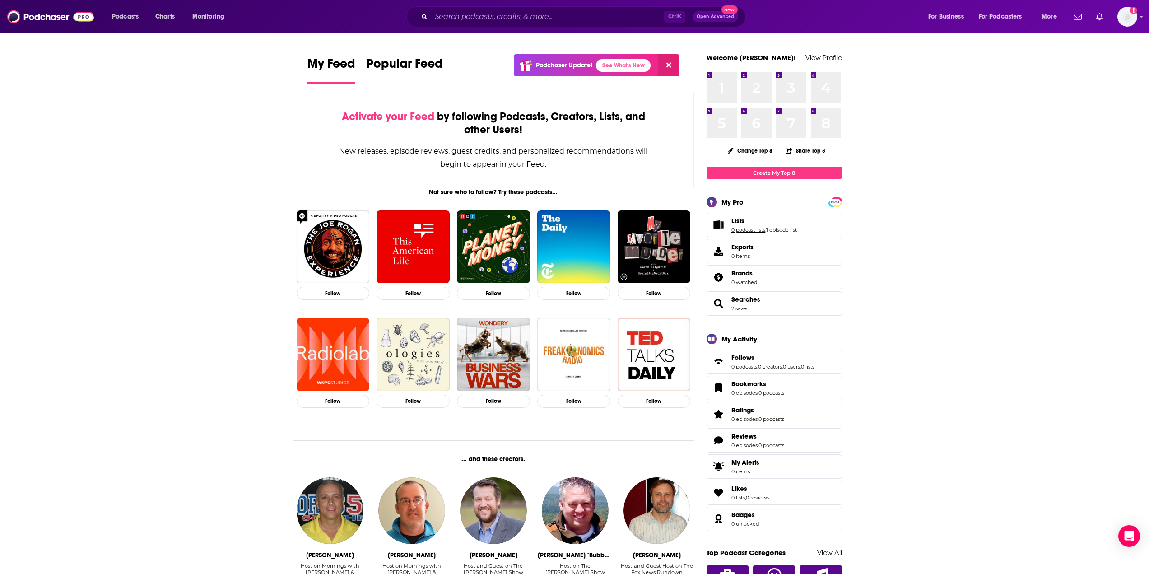
click at [742, 228] on link "0 podcast lists" at bounding box center [749, 230] width 34 height 6
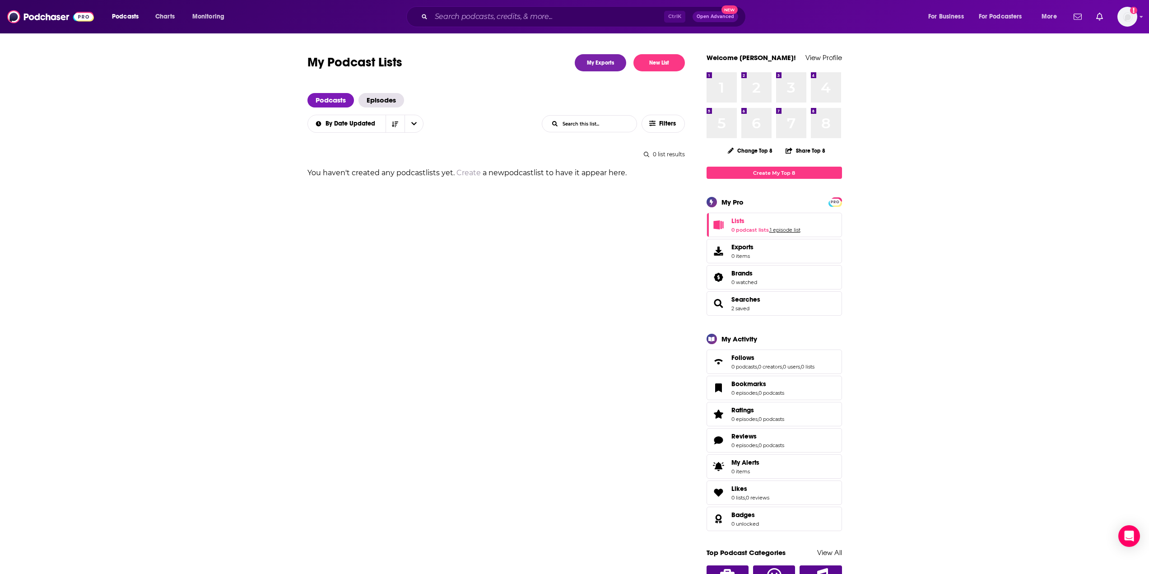
click at [781, 233] on link "1 episode list" at bounding box center [785, 230] width 31 height 6
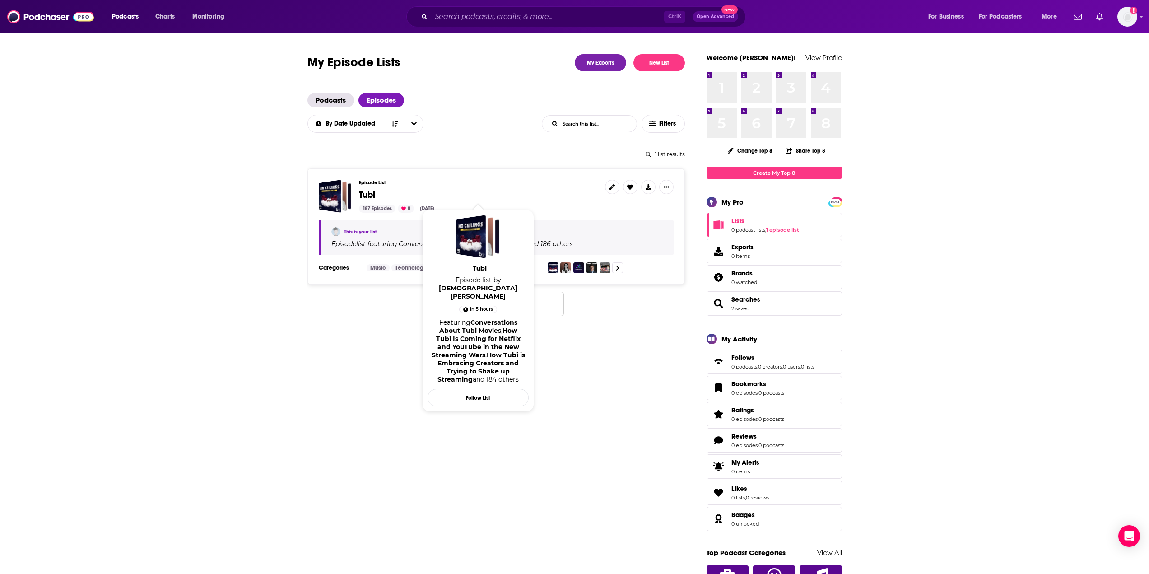
click at [365, 198] on span "Tubi" at bounding box center [367, 194] width 16 height 11
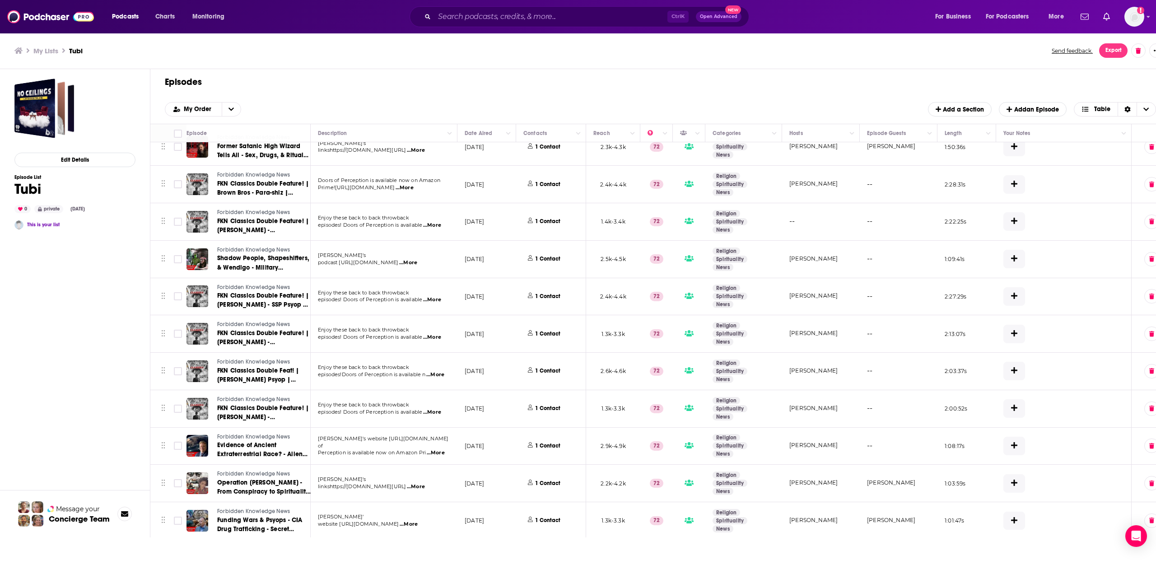
scroll to position [2077, 0]
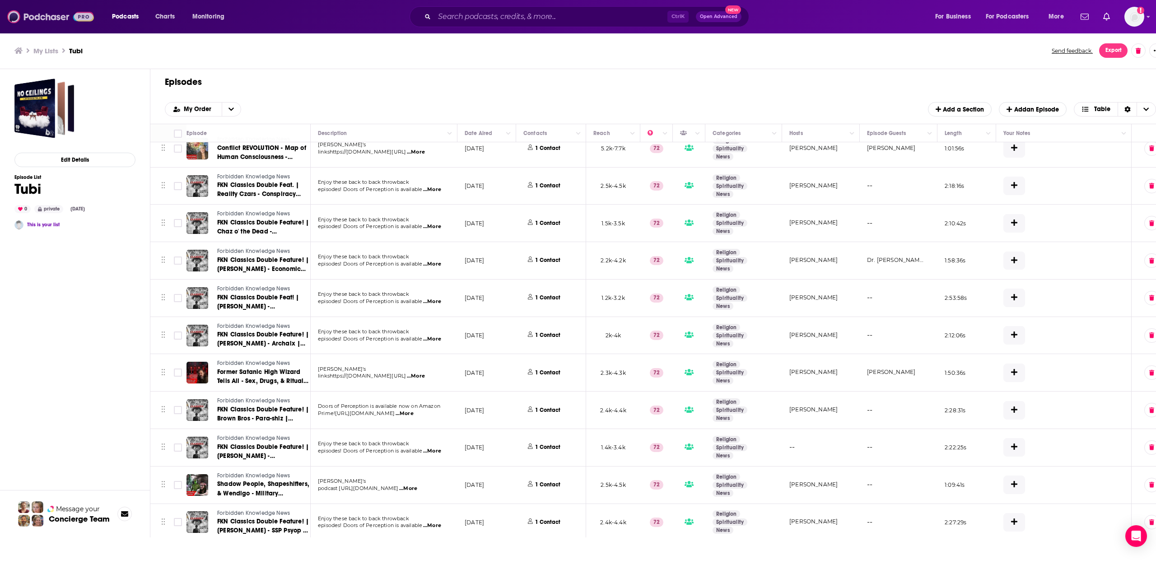
click at [47, 17] on img at bounding box center [50, 16] width 87 height 17
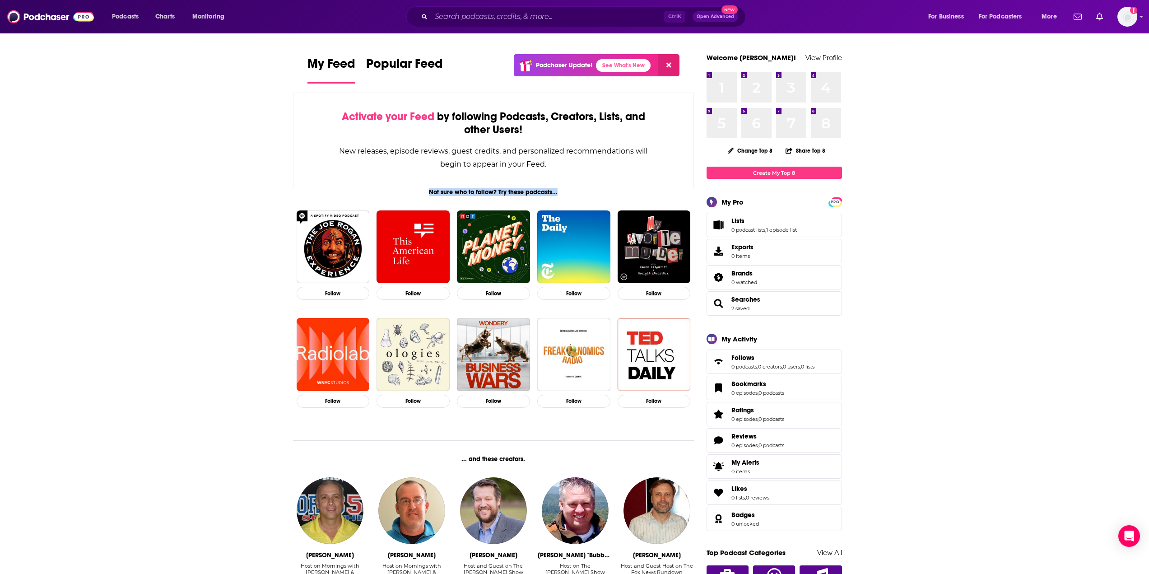
drag, startPoint x: 573, startPoint y: 196, endPoint x: 379, endPoint y: 191, distance: 193.3
click at [379, 191] on div "Not sure who to follow? Try these podcasts... Follow Follow Follow Follow Follo…" at bounding box center [493, 540] width 401 height 704
click at [379, 191] on div "Not sure who to follow? Try these podcasts..." at bounding box center [493, 192] width 401 height 8
drag, startPoint x: 390, startPoint y: 191, endPoint x: 585, endPoint y: 191, distance: 195.1
click at [585, 191] on div "Not sure who to follow? Try these podcasts..." at bounding box center [493, 192] width 401 height 8
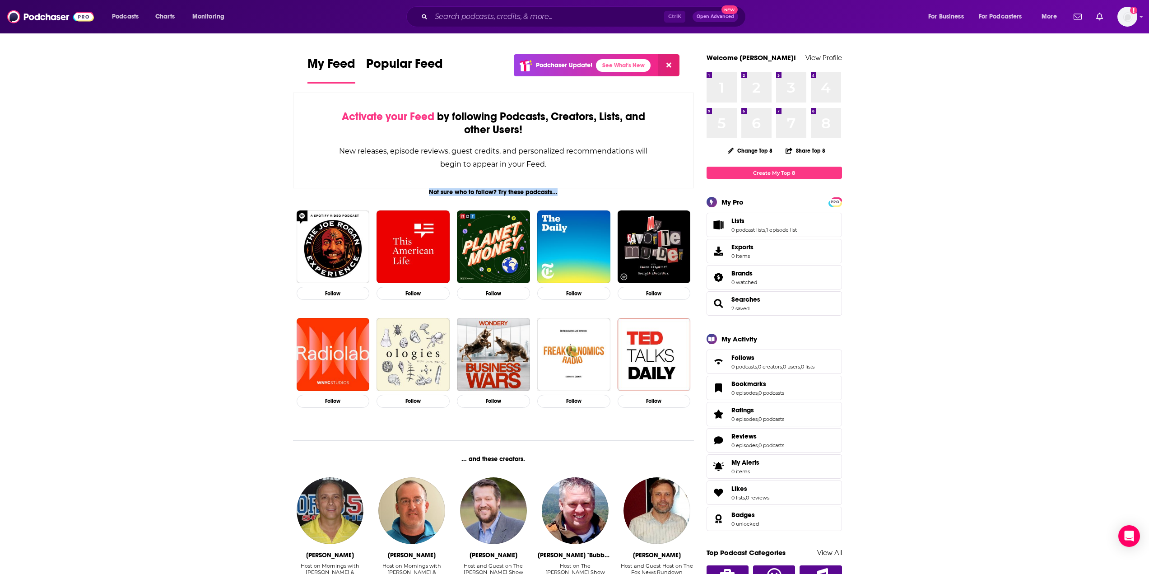
click at [585, 191] on div "Not sure who to follow? Try these podcasts..." at bounding box center [493, 192] width 401 height 8
drag, startPoint x: 585, startPoint y: 191, endPoint x: 414, endPoint y: 191, distance: 171.2
click at [414, 191] on div "Not sure who to follow? Try these podcasts..." at bounding box center [493, 192] width 401 height 8
drag, startPoint x: 414, startPoint y: 191, endPoint x: 545, endPoint y: 193, distance: 130.5
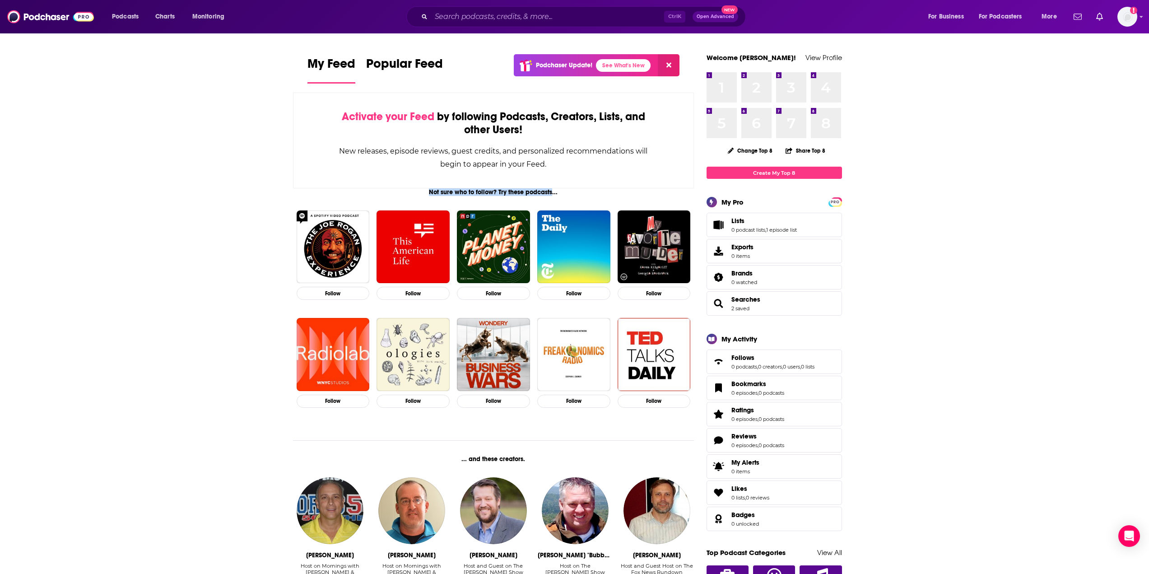
click at [545, 193] on div "Not sure who to follow? Try these podcasts..." at bounding box center [493, 192] width 401 height 8
click at [564, 193] on div "Not sure who to follow? Try these podcasts..." at bounding box center [493, 192] width 401 height 8
drag, startPoint x: 564, startPoint y: 193, endPoint x: 310, endPoint y: 203, distance: 254.4
click at [310, 203] on div "Not sure who to follow? Try these podcasts... Follow Follow Follow Follow Follo…" at bounding box center [493, 540] width 401 height 704
click at [319, 203] on div "Not sure who to follow? Try these podcasts... Follow Follow Follow Follow Follo…" at bounding box center [493, 540] width 401 height 704
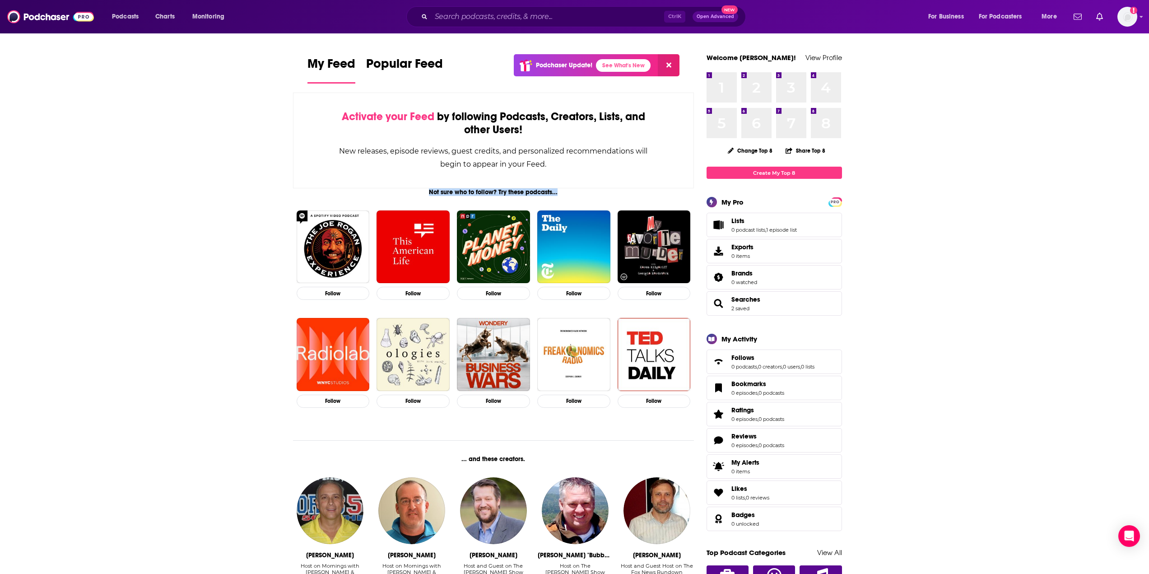
drag, startPoint x: 423, startPoint y: 196, endPoint x: 603, endPoint y: 197, distance: 180.2
click at [603, 197] on div "Not sure who to follow? Try these podcasts... Follow Follow Follow Follow Follo…" at bounding box center [493, 540] width 401 height 704
drag, startPoint x: 601, startPoint y: 191, endPoint x: 398, endPoint y: 188, distance: 203.2
click at [398, 188] on div "Not sure who to follow? Try these podcasts..." at bounding box center [493, 192] width 401 height 8
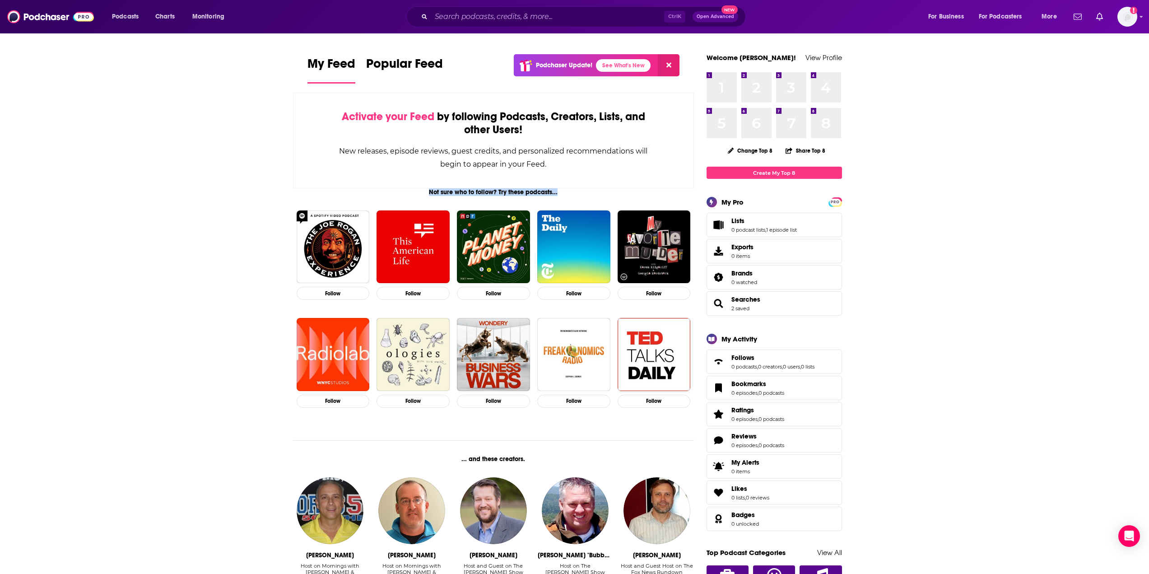
click at [404, 194] on div "Not sure who to follow? Try these podcasts..." at bounding box center [493, 192] width 401 height 8
drag, startPoint x: 587, startPoint y: 195, endPoint x: 382, endPoint y: 194, distance: 204.6
click at [382, 194] on div "Not sure who to follow? Try these podcasts..." at bounding box center [493, 192] width 401 height 8
click at [667, 63] on icon at bounding box center [669, 65] width 5 height 5
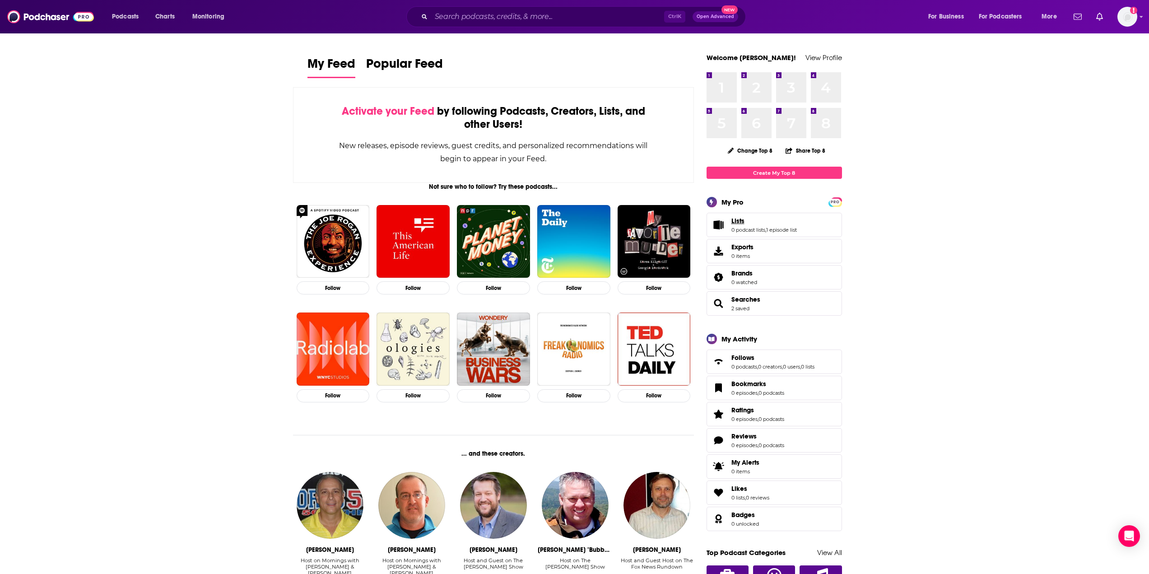
click at [736, 222] on span "Lists" at bounding box center [738, 221] width 13 height 8
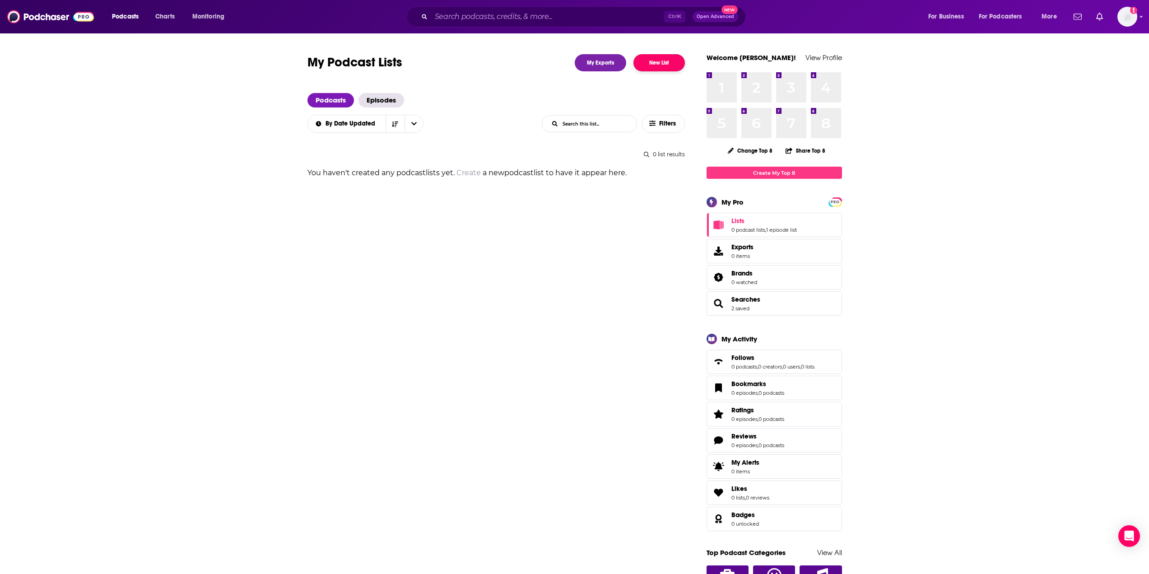
click at [672, 64] on button "New List" at bounding box center [659, 62] width 51 height 17
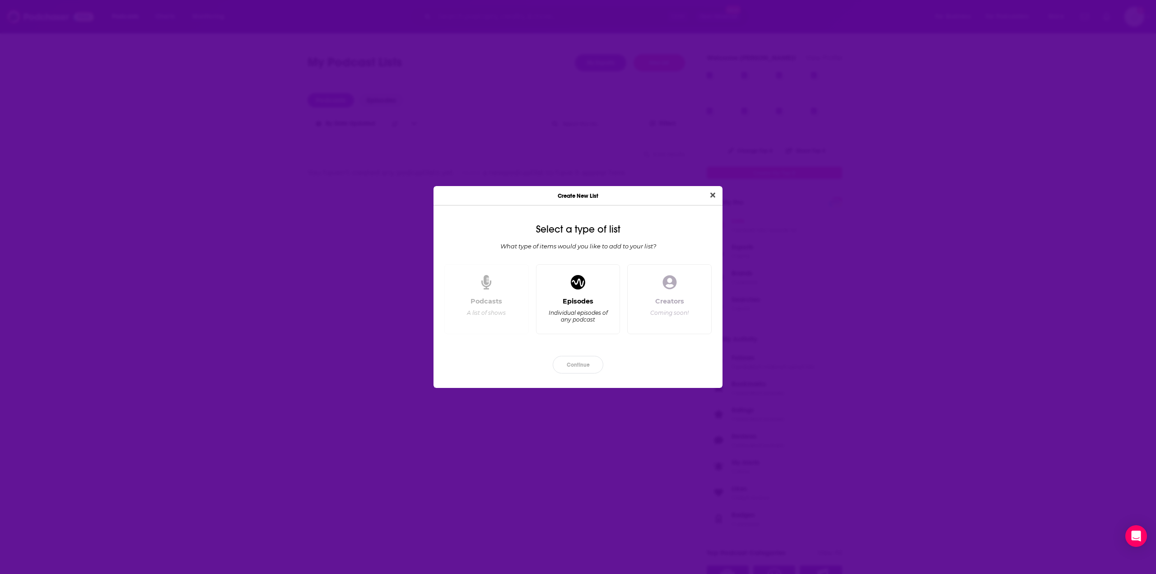
click at [564, 288] on div "Episodes Individual episodes of any podcast" at bounding box center [578, 299] width 84 height 70
click at [583, 372] on button "Continue" at bounding box center [578, 365] width 51 height 18
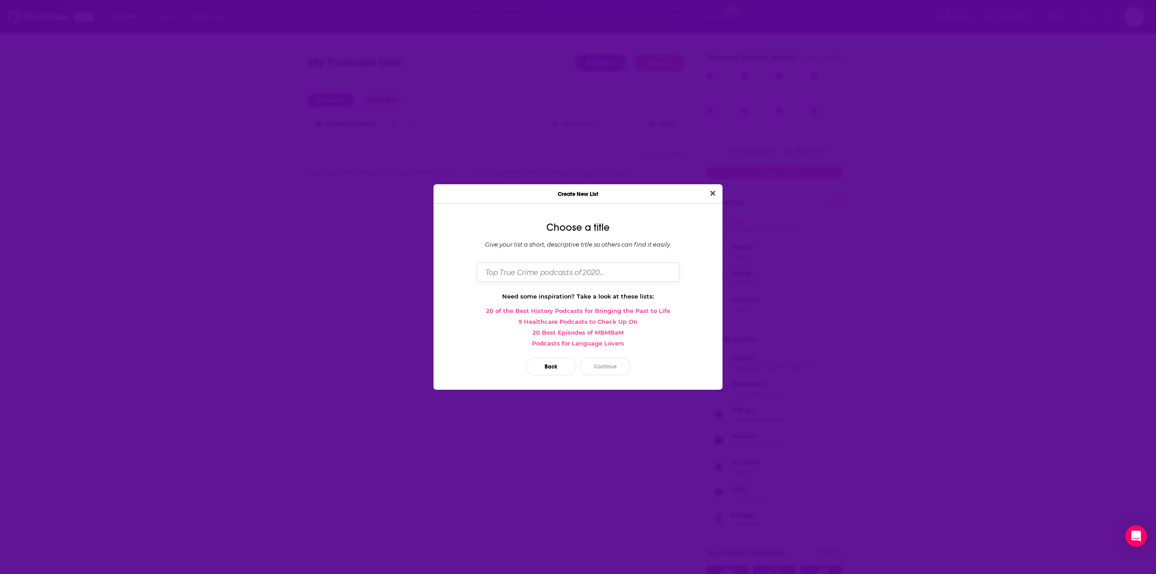
click at [579, 278] on input "Dialog" at bounding box center [578, 271] width 202 height 19
type input "TUBI AUGUST EXPORT"
click at [707, 188] on button "Close" at bounding box center [713, 193] width 12 height 11
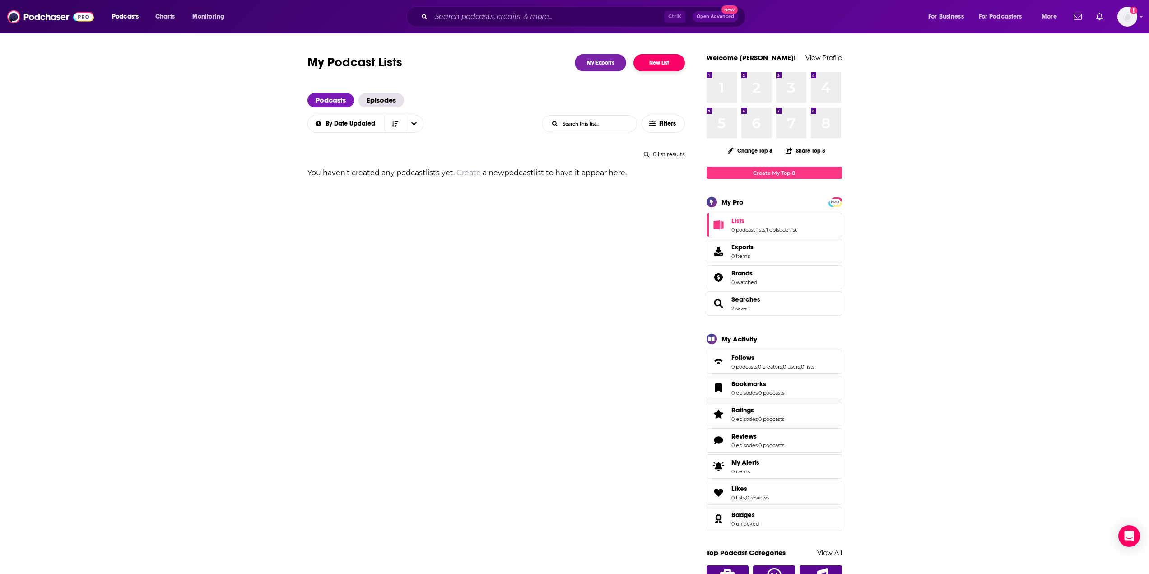
click at [667, 69] on button "New List" at bounding box center [659, 62] width 51 height 17
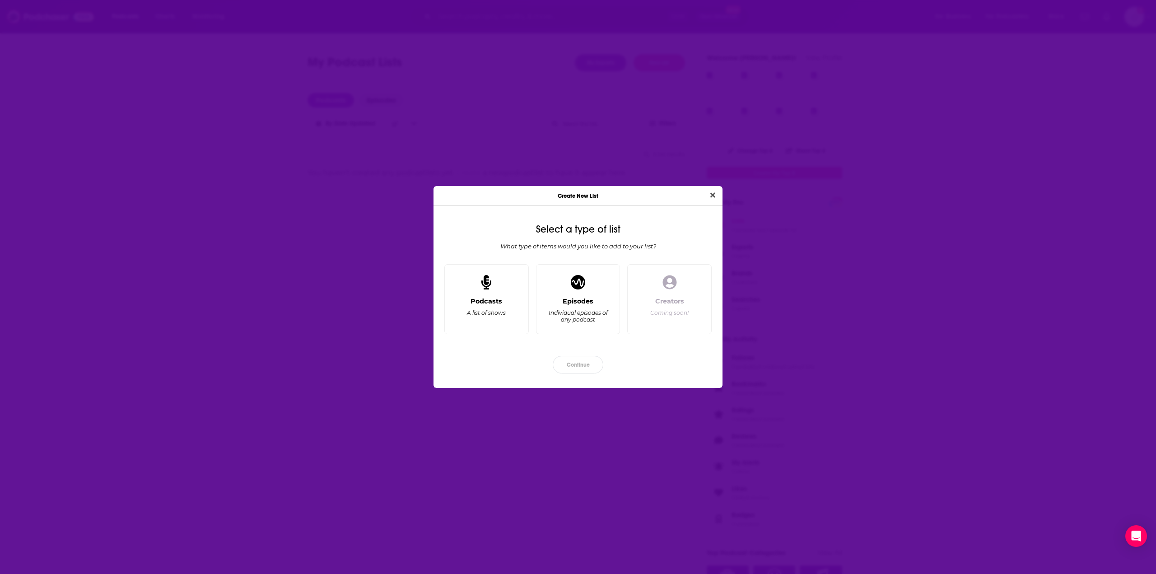
click at [587, 283] on div "Dialog" at bounding box center [578, 283] width 22 height 22
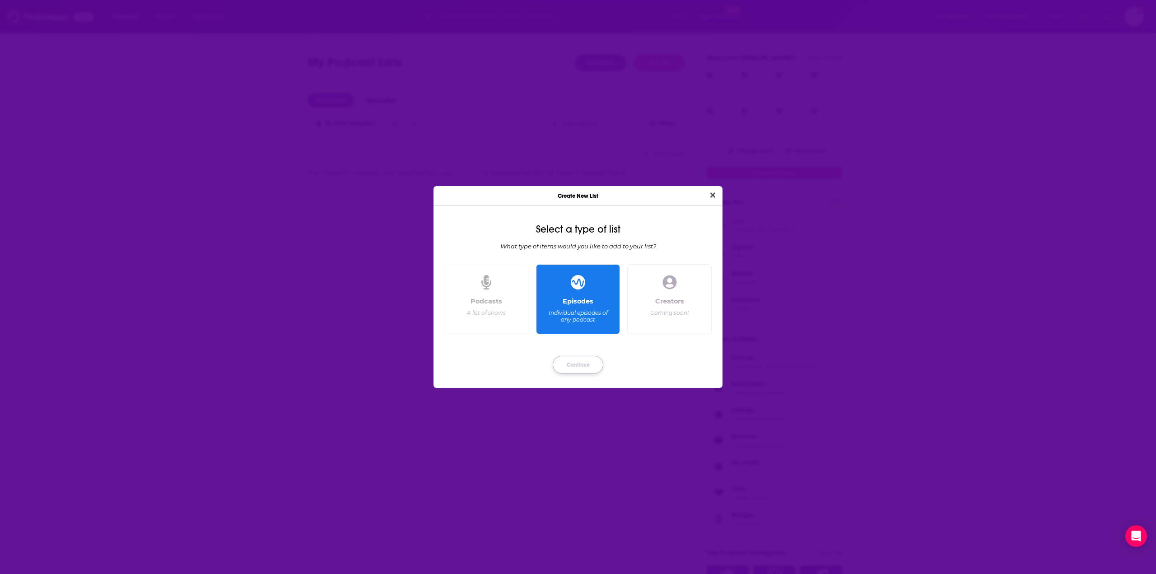
click at [582, 361] on button "Continue" at bounding box center [578, 365] width 51 height 18
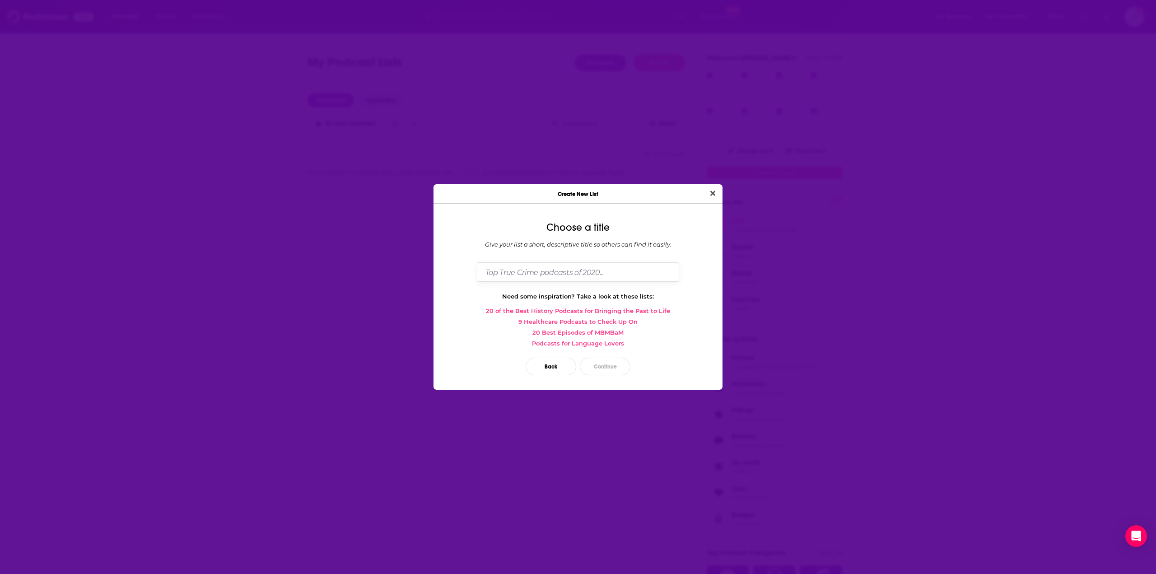
click at [579, 276] on input "Dialog" at bounding box center [578, 271] width 202 height 19
type input "TUBI AUGUST EXPORT"
click at [615, 368] on button "Continue" at bounding box center [605, 367] width 51 height 18
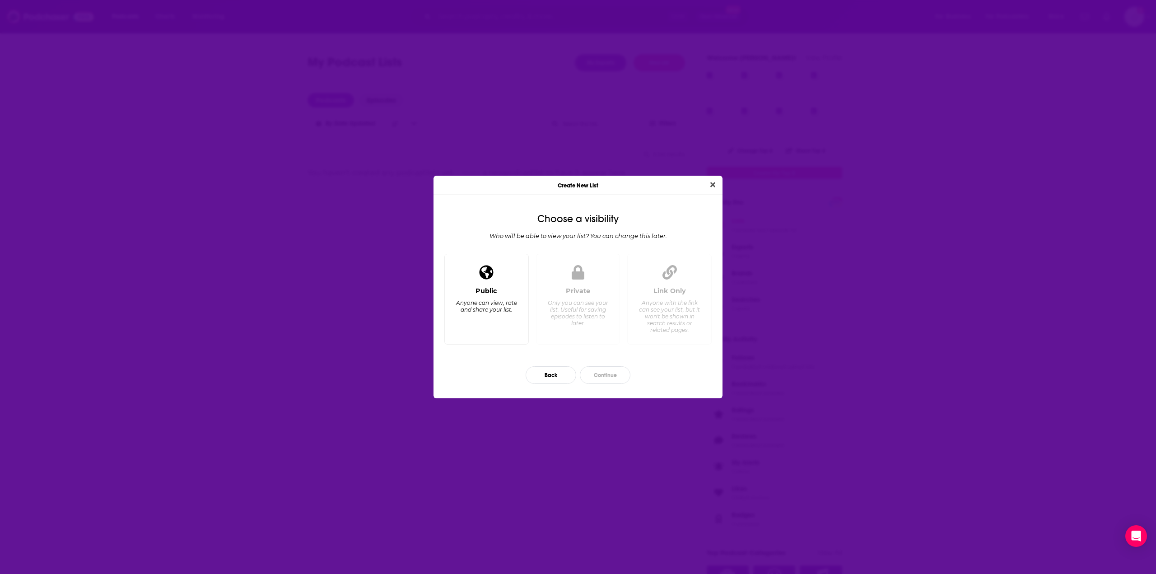
click at [472, 312] on div "Anyone can view, rate and share your list." at bounding box center [487, 306] width 62 height 14
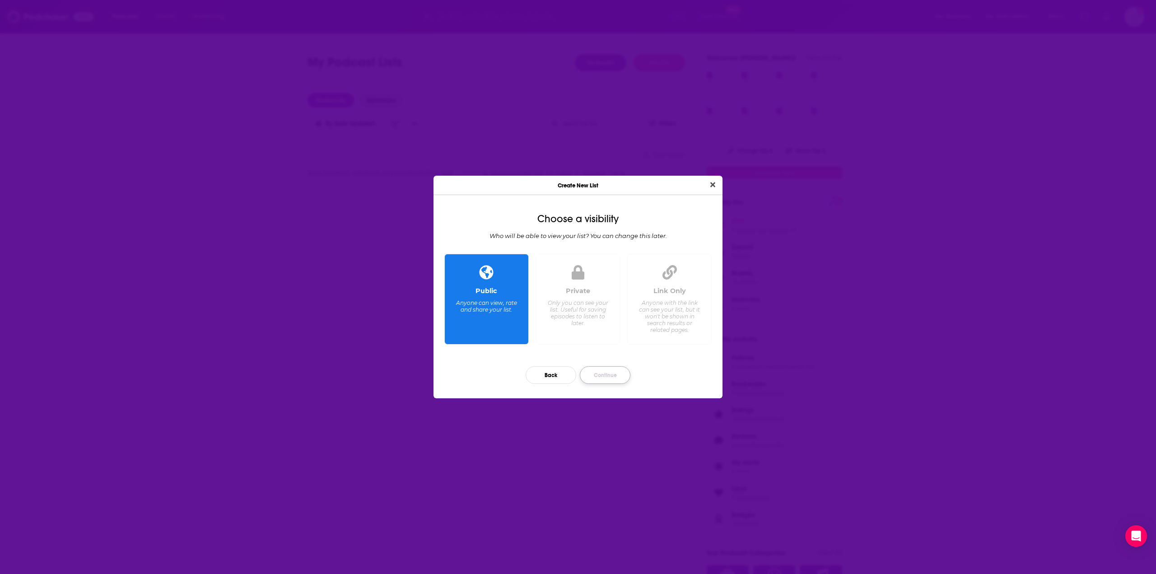
click at [612, 379] on button "Continue" at bounding box center [605, 375] width 51 height 18
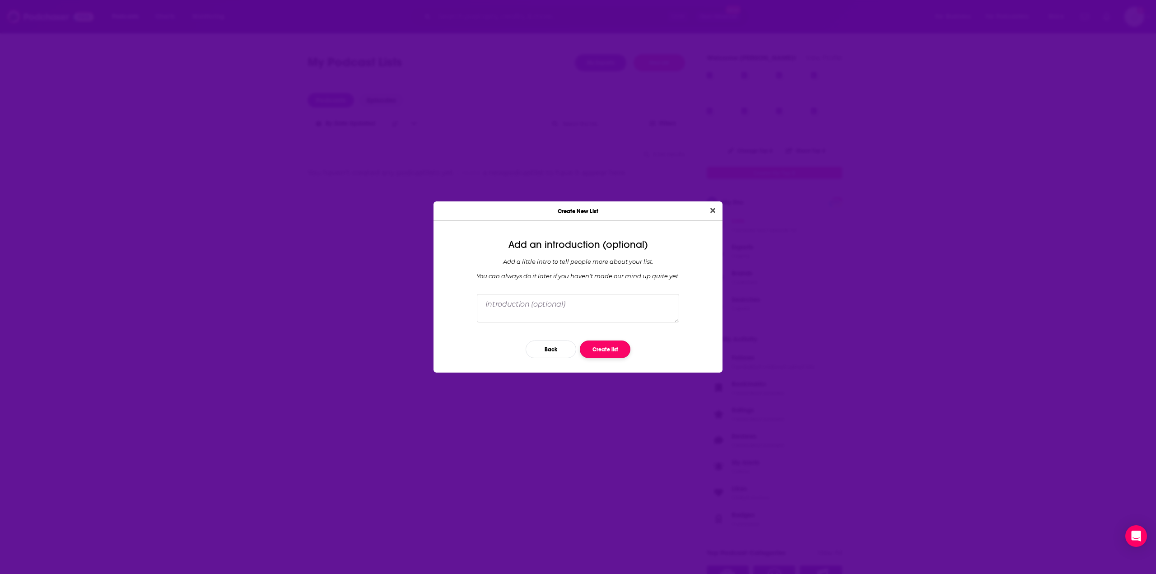
click at [598, 348] on button "Create list" at bounding box center [605, 350] width 51 height 18
